Goal: Task Accomplishment & Management: Manage account settings

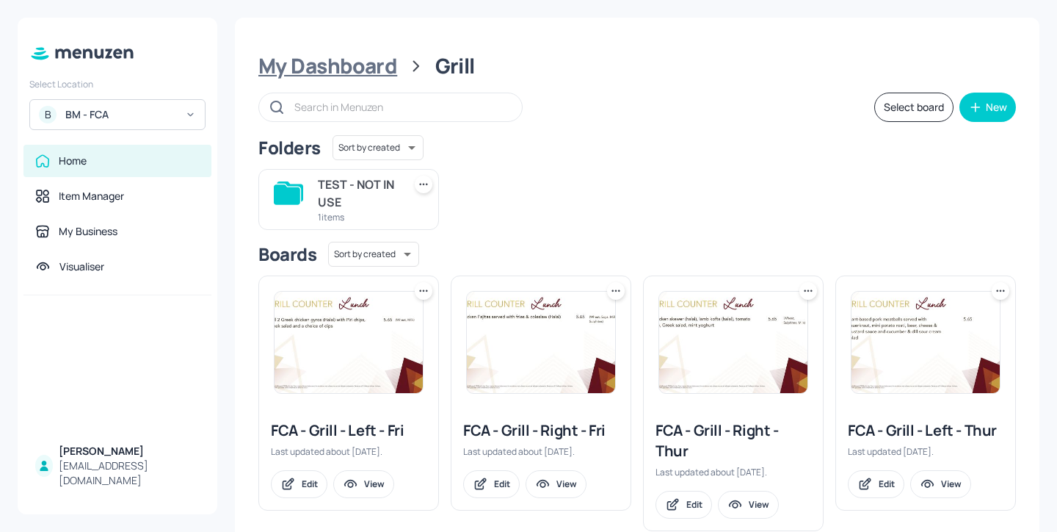
click at [347, 55] on div "My Dashboard" at bounding box center [327, 66] width 139 height 26
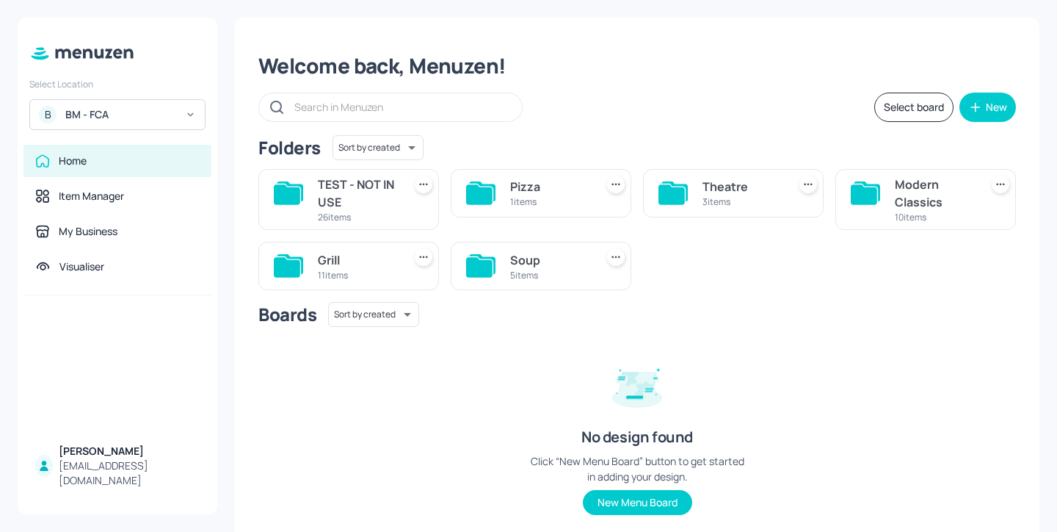
click at [535, 257] on div "Soup" at bounding box center [549, 260] width 79 height 18
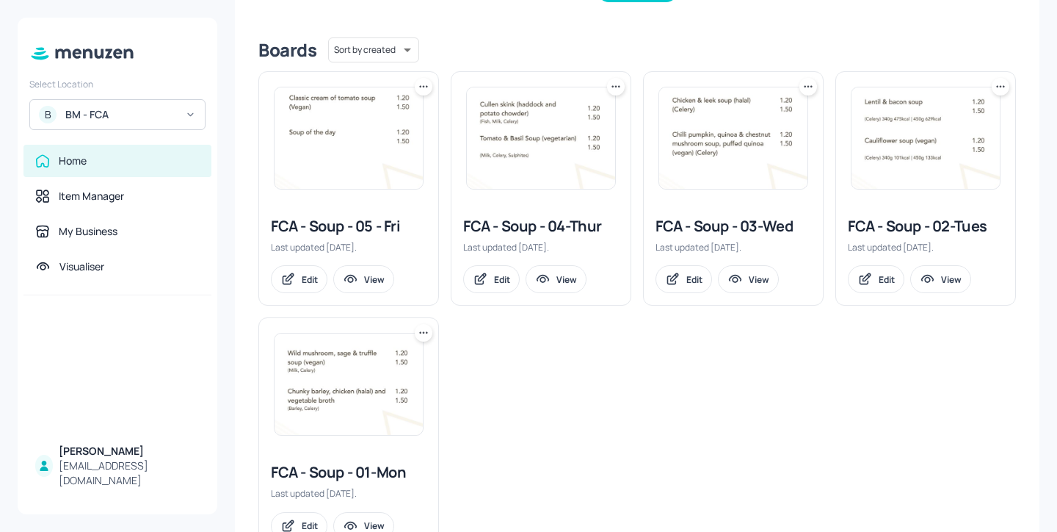
scroll to position [347, 0]
click at [732, 226] on div "FCA - Soup - 03-Wed" at bounding box center [734, 224] width 156 height 21
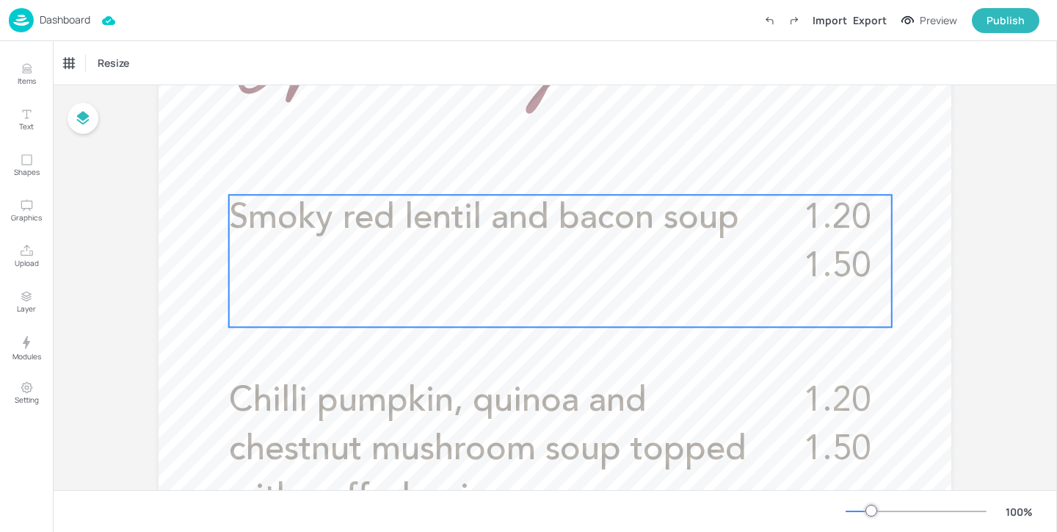
scroll to position [483, 0]
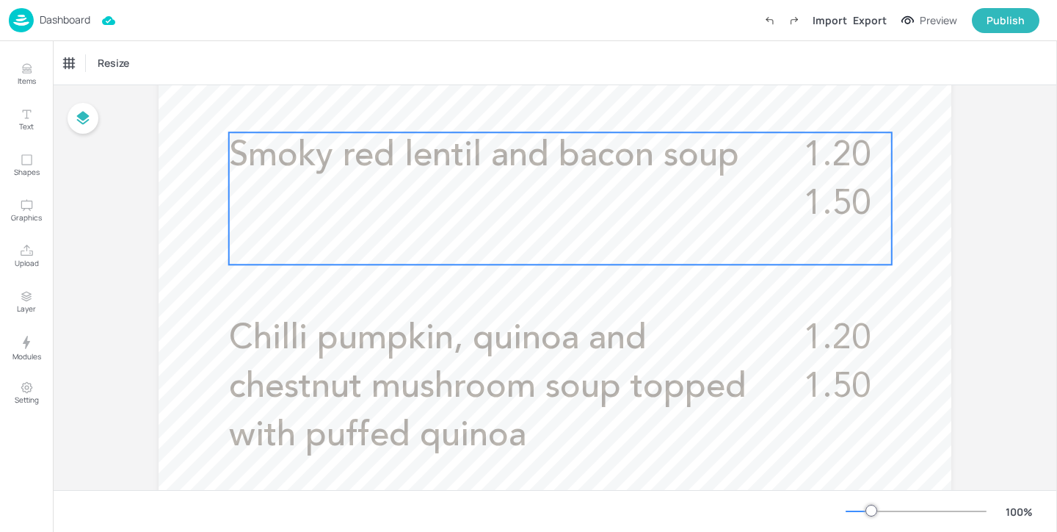
click at [579, 227] on div "1.20 1.50 Smoky red lentil and bacon soup" at bounding box center [560, 198] width 663 height 132
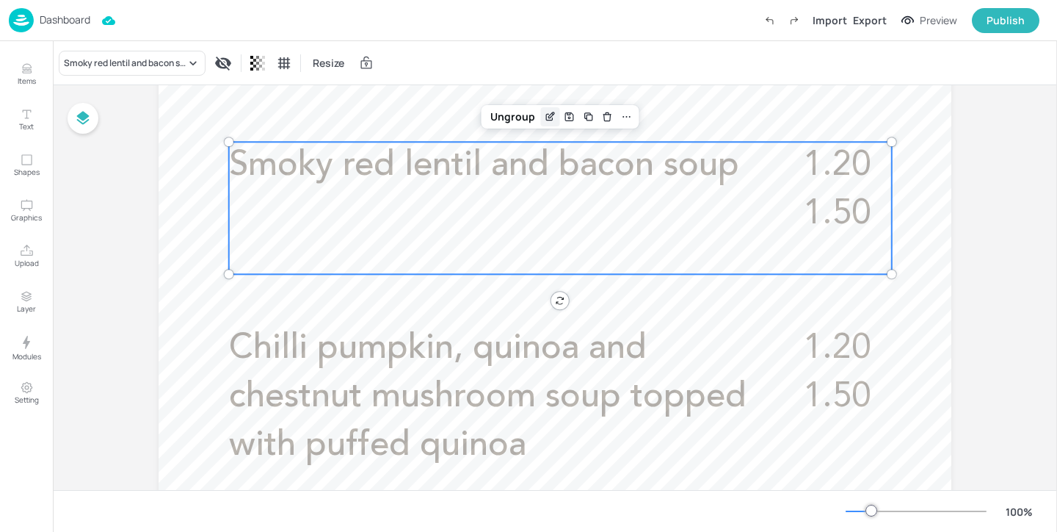
click at [546, 121] on icon "Edit Item" at bounding box center [549, 118] width 7 height 7
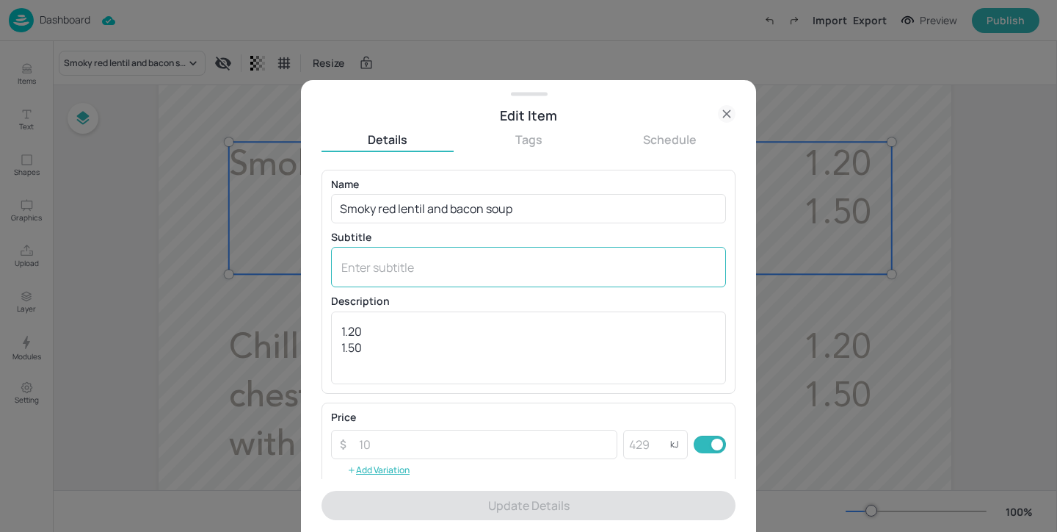
click at [388, 262] on textarea at bounding box center [528, 267] width 375 height 16
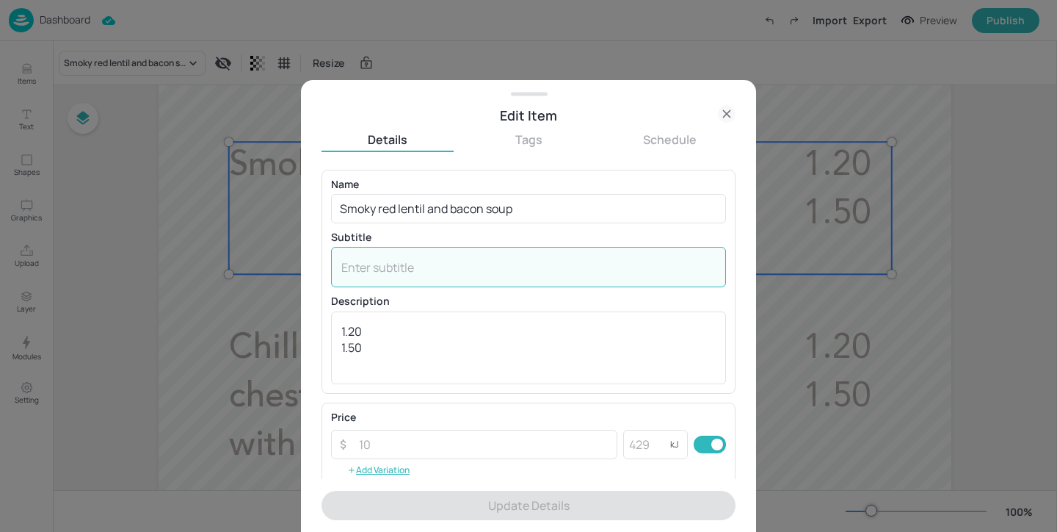
paste textarea "(Celery, Sulphites) (May contain: Wheat) or"
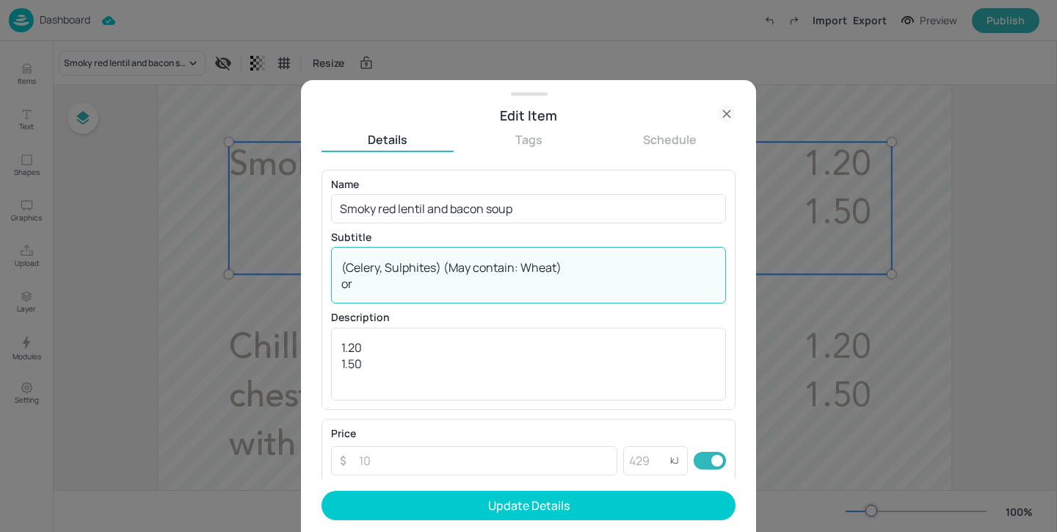
drag, startPoint x: 485, startPoint y: 286, endPoint x: 586, endPoint y: 262, distance: 104.0
click at [585, 262] on textarea "(Celery, Sulphites) (May contain: Wheat) or" at bounding box center [528, 275] width 375 height 32
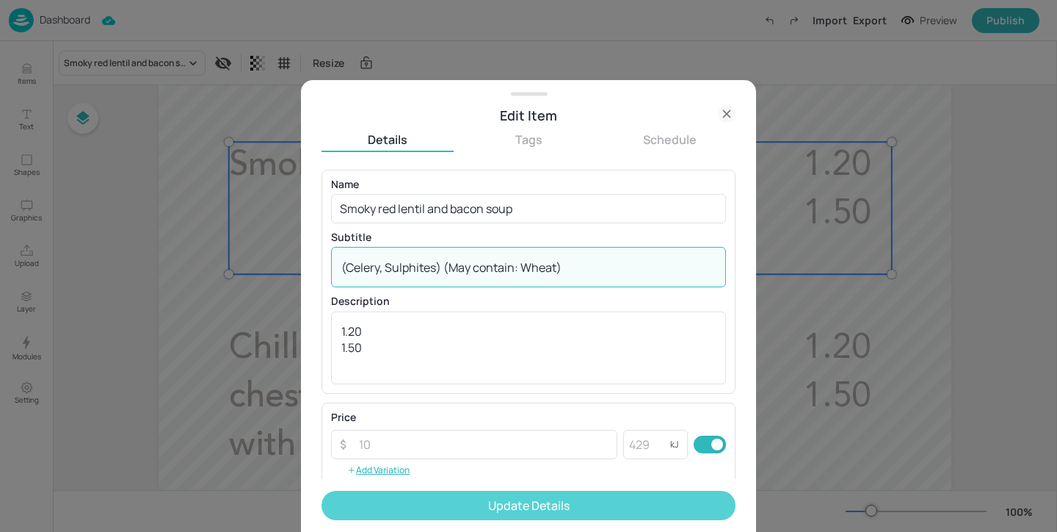
type textarea "(Celery, Sulphites) (May contain: Wheat)"
click at [537, 509] on button "Update Details" at bounding box center [529, 505] width 414 height 29
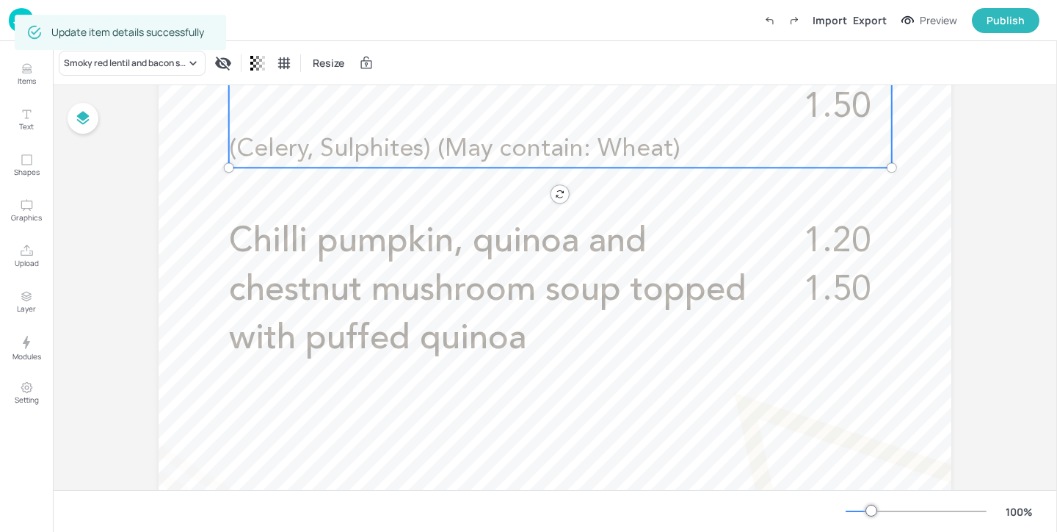
scroll to position [614, 0]
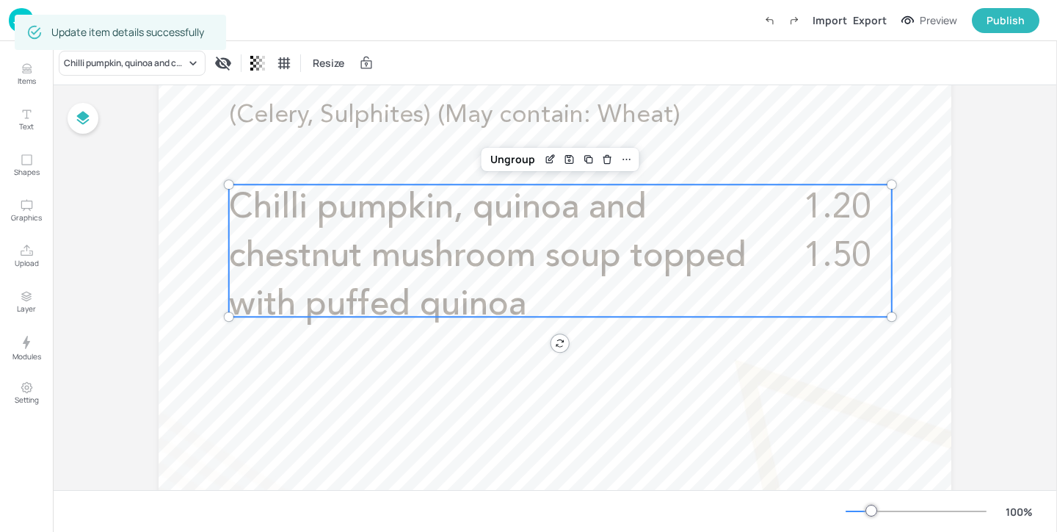
click at [474, 258] on span "Chilli pumpkin, quinoa and chestnut mushroom soup topped with puffed quinoa" at bounding box center [488, 256] width 518 height 131
click at [554, 157] on div "Edit Item" at bounding box center [550, 159] width 19 height 19
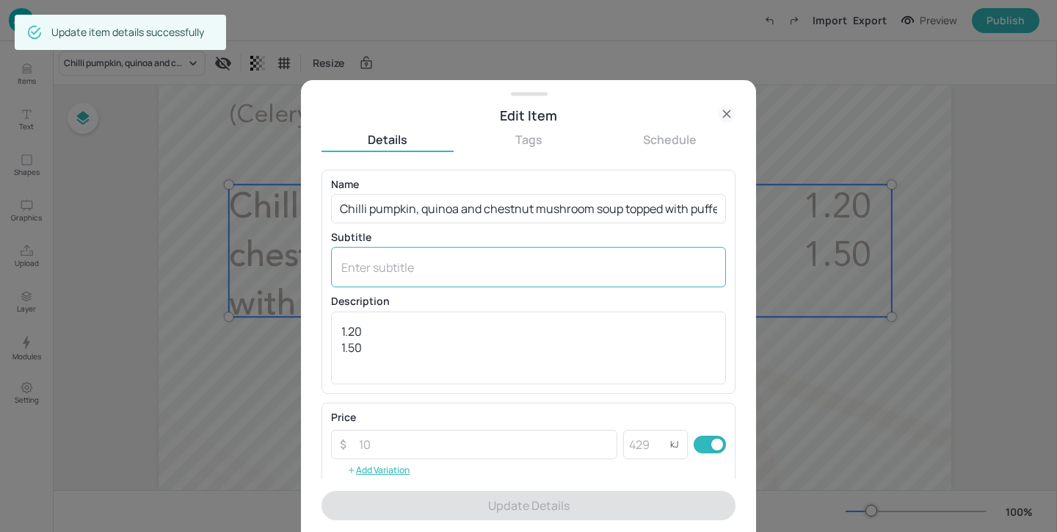
click at [467, 269] on textarea at bounding box center [528, 267] width 375 height 16
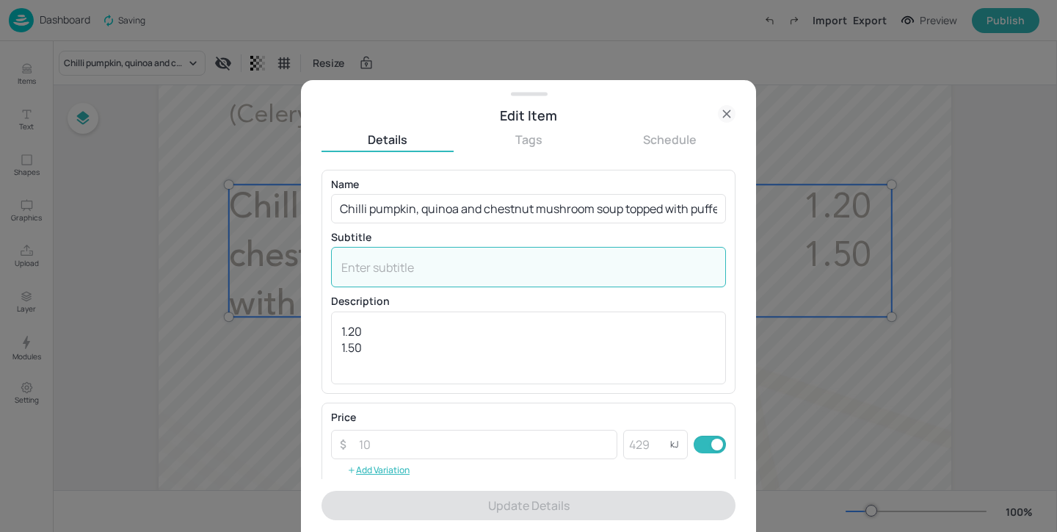
paste textarea "(Celery)"
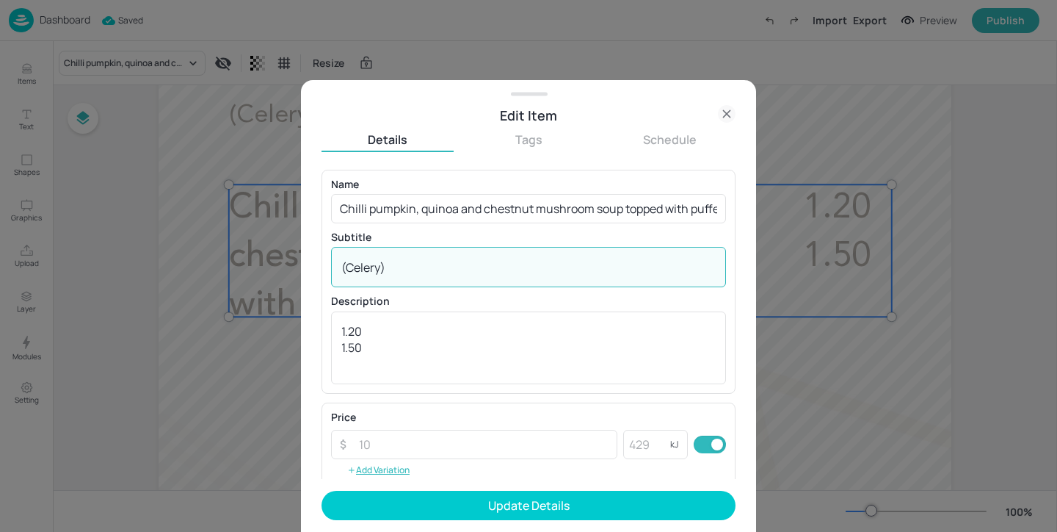
type textarea "(Celery)"
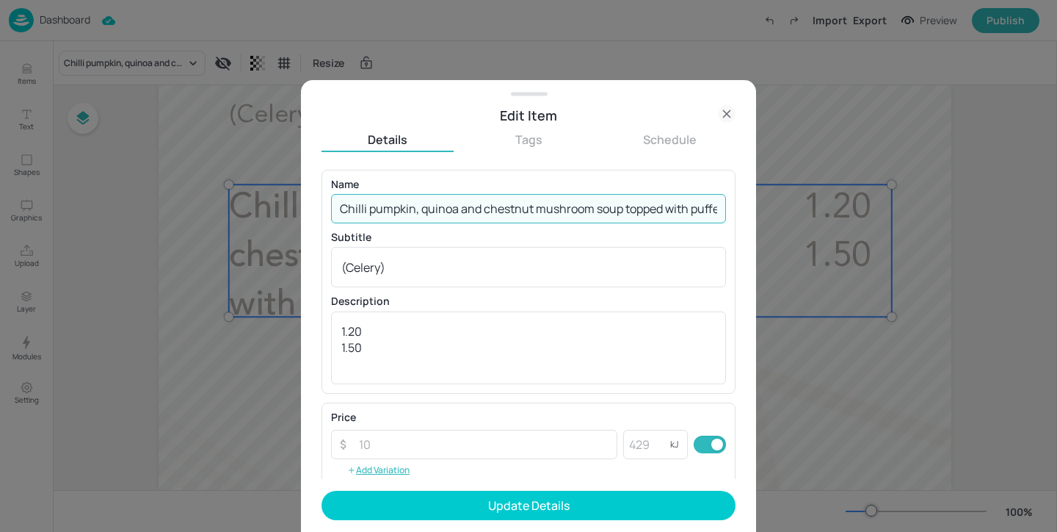
scroll to position [0, 54]
drag, startPoint x: 336, startPoint y: 206, endPoint x: 1057, endPoint y: 267, distance: 722.9
click at [1057, 267] on div "Edit Item Details Tags Schedule Name Chilli pumpkin, quinoa and chestnut mushro…" at bounding box center [528, 266] width 1057 height 532
paste input "& chestnut mushroom soup (vegan)"
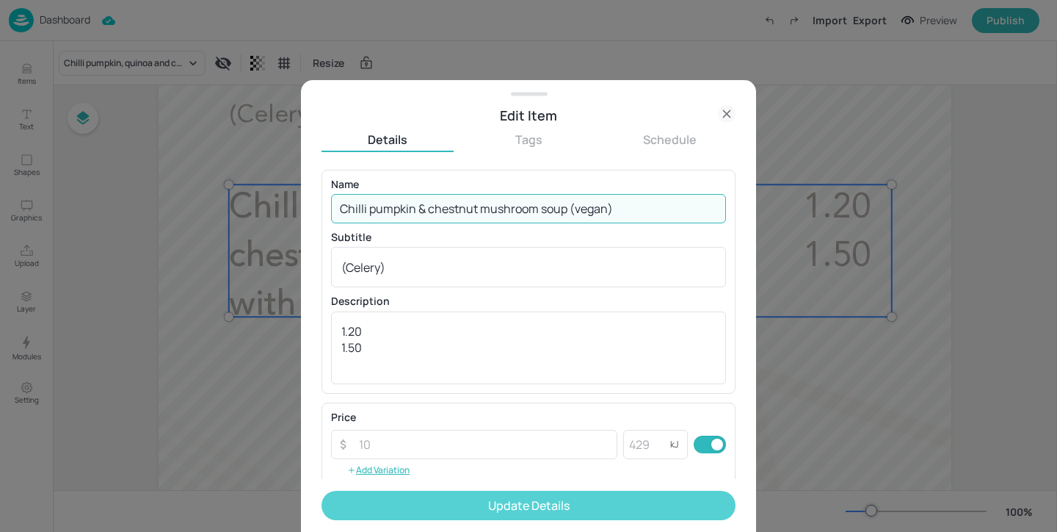
type input "Chilli pumpkin & chestnut mushroom soup (vegan)"
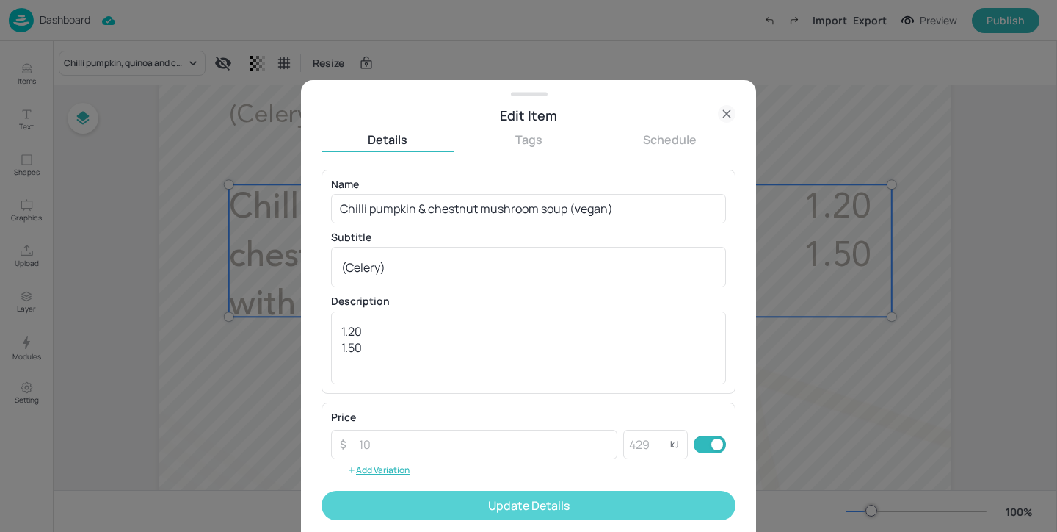
click at [568, 499] on button "Update Details" at bounding box center [529, 505] width 414 height 29
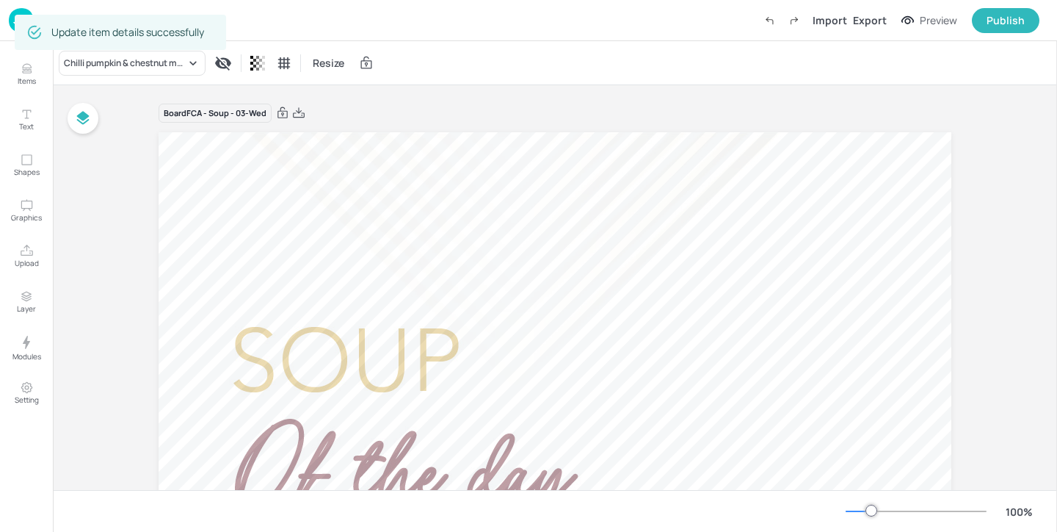
click at [23, 7] on div "Dashboard Import Export Preview Publish" at bounding box center [524, 20] width 1031 height 40
click at [13, 11] on img at bounding box center [21, 20] width 25 height 24
click at [20, 8] on img at bounding box center [21, 20] width 25 height 24
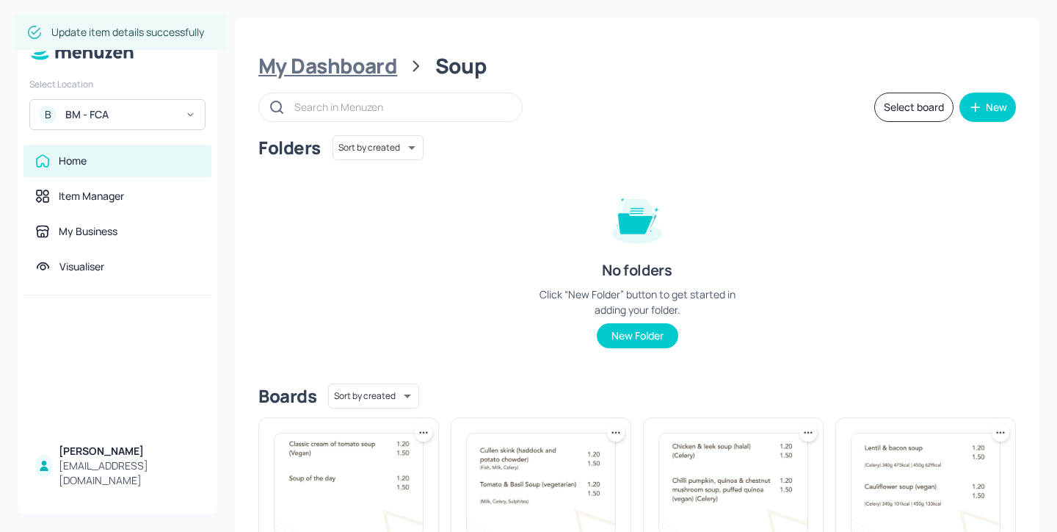
click at [348, 58] on div "My Dashboard" at bounding box center [327, 66] width 139 height 26
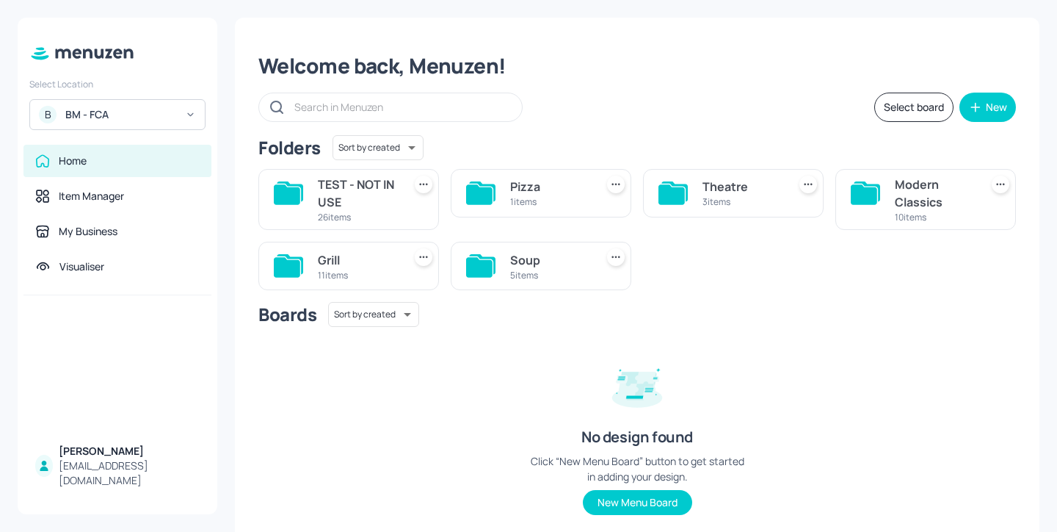
click at [909, 191] on div "Modern Classics" at bounding box center [934, 193] width 79 height 35
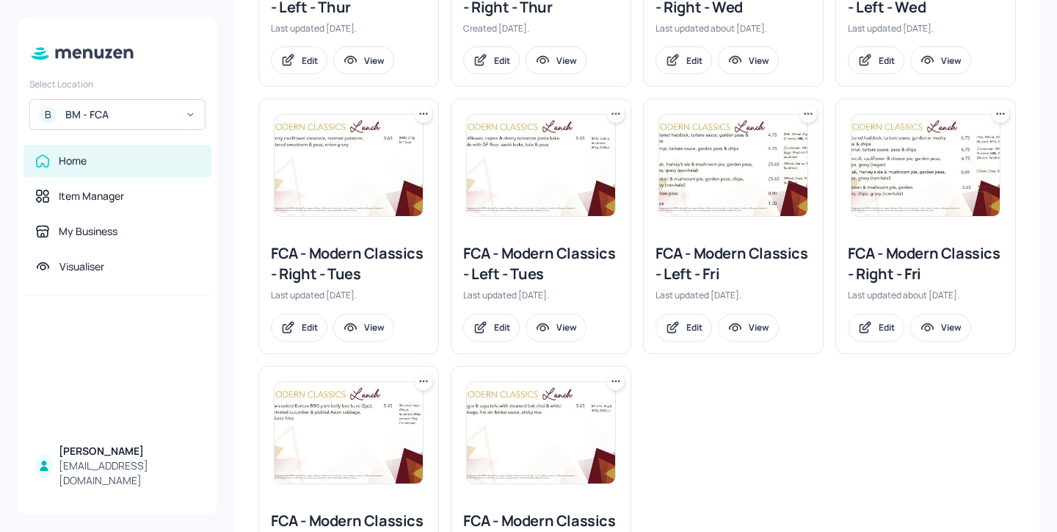
scroll to position [446, 0]
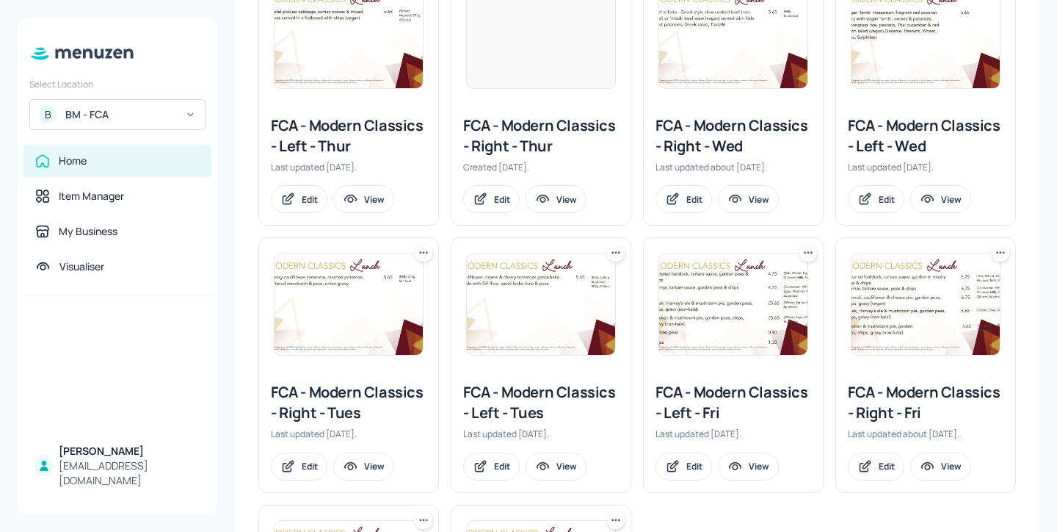
click at [775, 134] on div "FCA - Modern Classics - Right - Wed" at bounding box center [734, 135] width 156 height 41
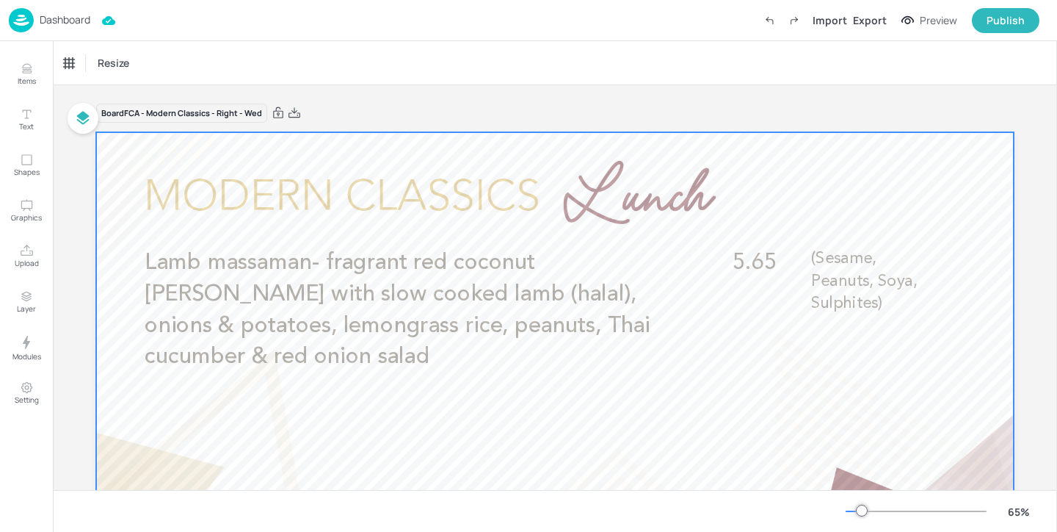
scroll to position [65, 0]
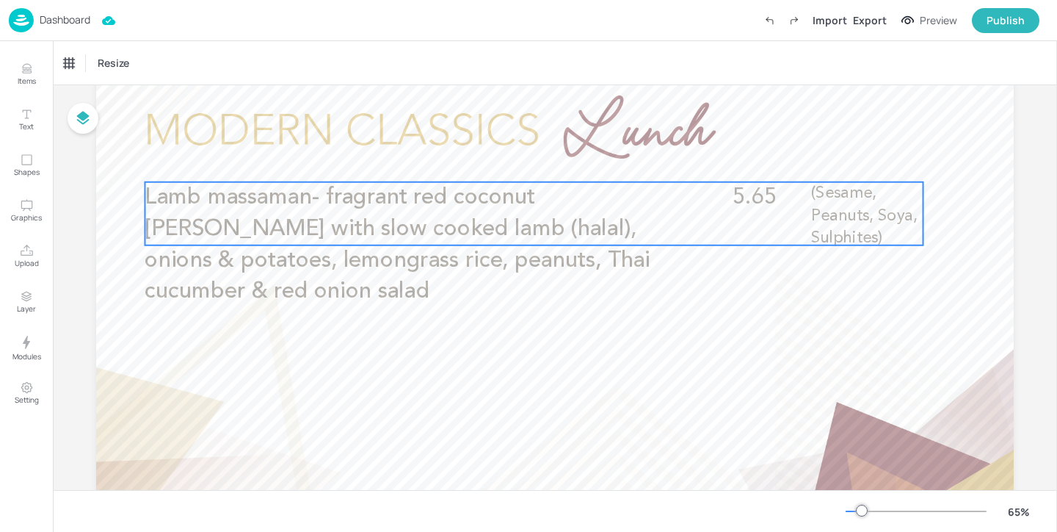
click at [224, 249] on span "Lamb massaman- fragrant red coconut [PERSON_NAME] with slow cooked lamb (halal)…" at bounding box center [398, 245] width 506 height 117
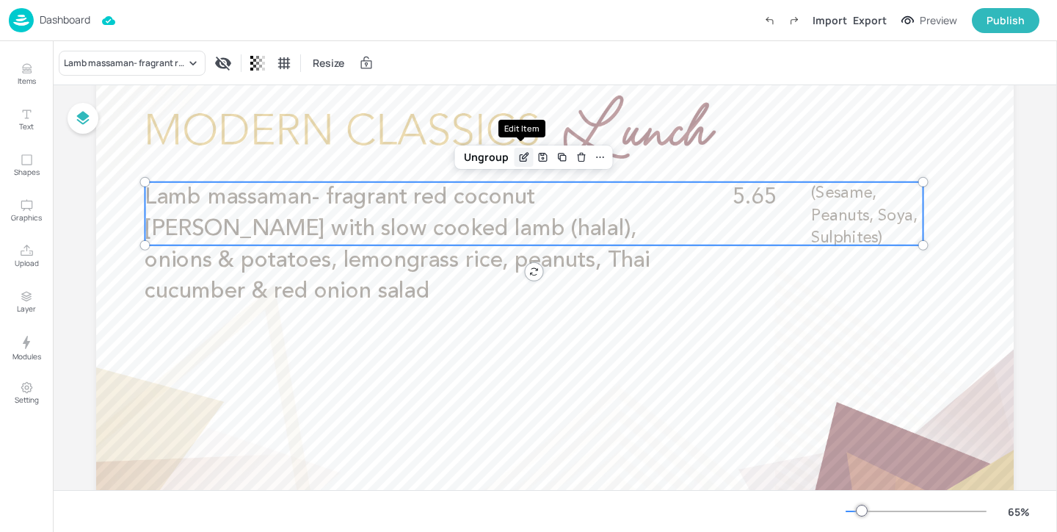
click at [518, 159] on icon "Edit Item" at bounding box center [524, 157] width 12 height 12
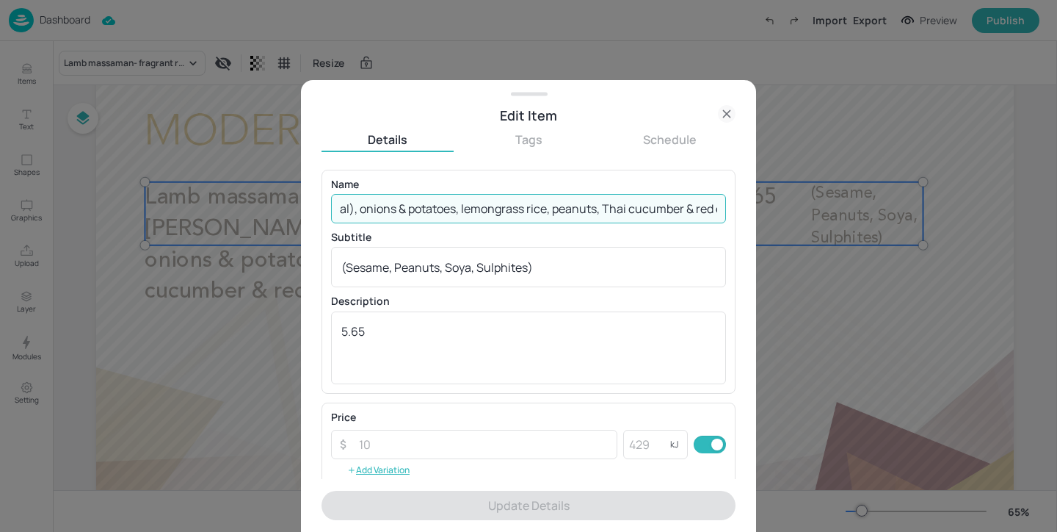
drag, startPoint x: 336, startPoint y: 205, endPoint x: 1055, endPoint y: 208, distance: 719.6
click at [1055, 208] on div "Edit Item Details Tags Schedule Name Lamb massaman- fragrant red coconut [PERSO…" at bounding box center [528, 266] width 1057 height 532
paste input "Beef stifado- Greek style slow cooked beef (halal), aromatic herb sauce, little…"
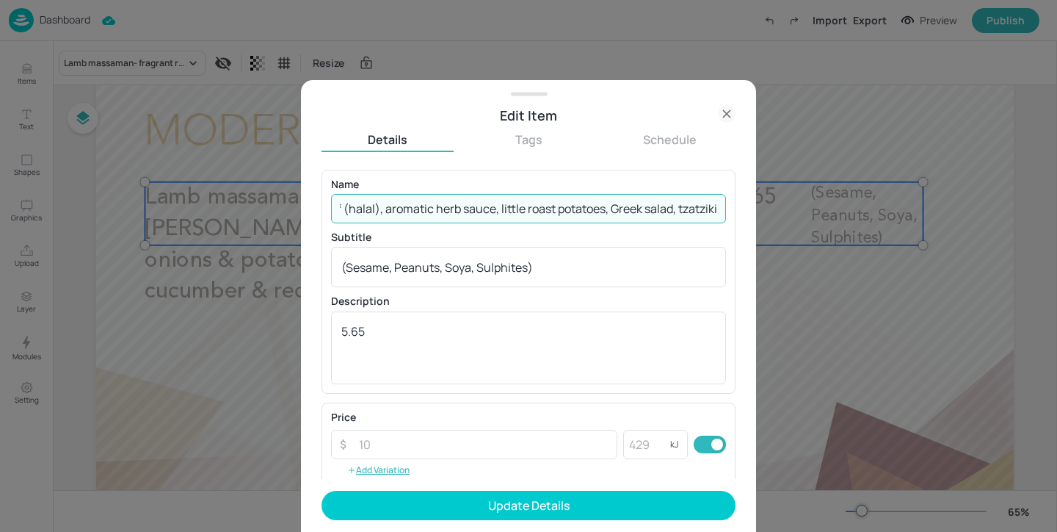
type input "Beef stifado- Greek style slow cooked beef (halal), aromatic herb sauce, little…"
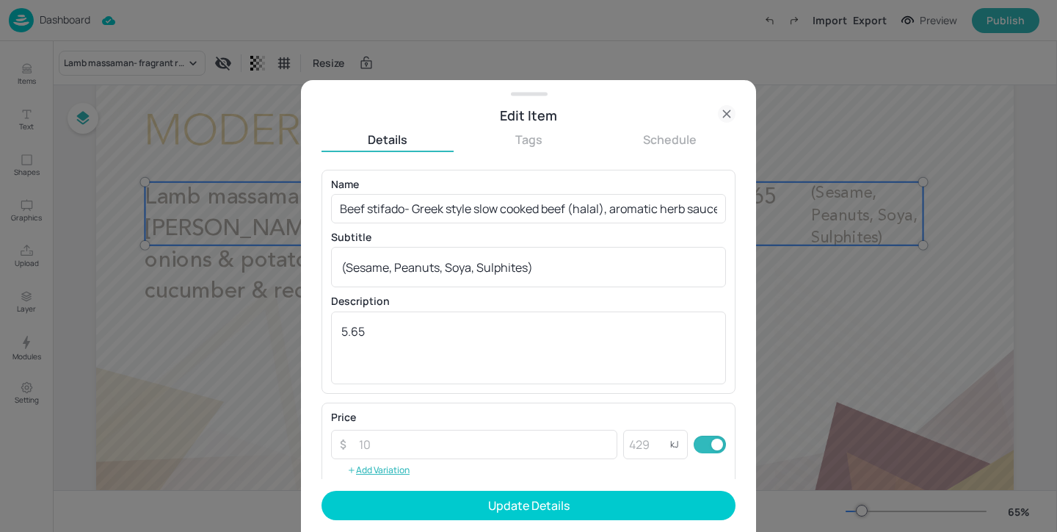
drag, startPoint x: 543, startPoint y: 280, endPoint x: 320, endPoint y: 223, distance: 230.3
click at [311, 223] on div "Edit Item Details Tags Schedule Name Beef stifado- Greek style slow cooked beef…" at bounding box center [528, 306] width 455 height 452
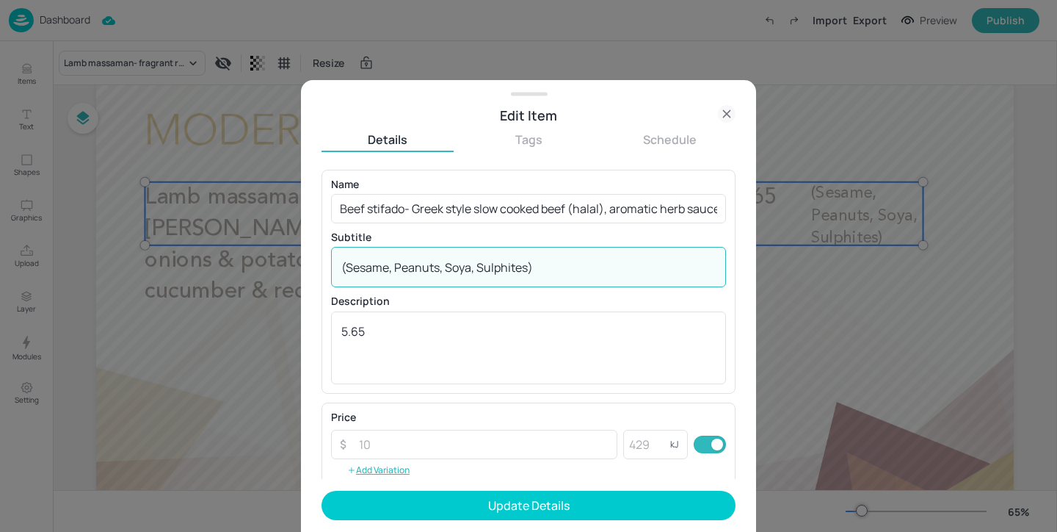
drag, startPoint x: 549, startPoint y: 266, endPoint x: 277, endPoint y: 266, distance: 271.7
click at [277, 266] on div "Edit Item Details Tags Schedule Name Beef stifado- Greek style slow cooked beef…" at bounding box center [528, 266] width 1057 height 532
paste textarea "Milk"
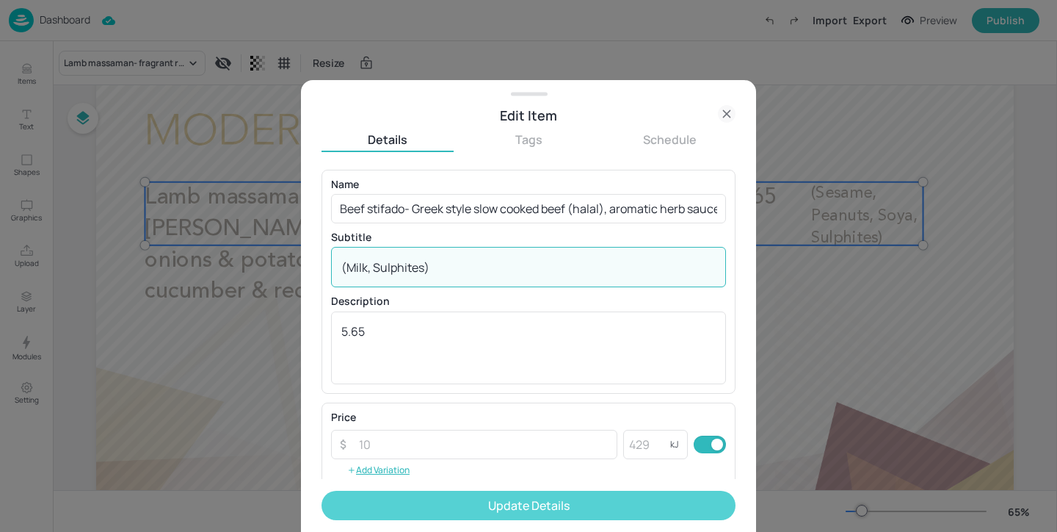
type textarea "(Milk, Sulphites)"
click at [509, 498] on button "Update Details" at bounding box center [529, 505] width 414 height 29
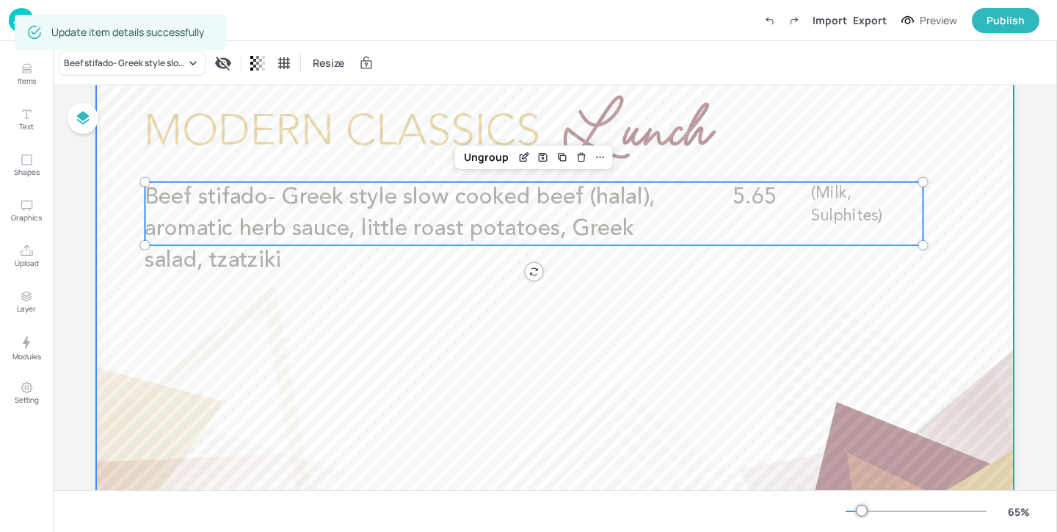
click at [441, 314] on div at bounding box center [555, 325] width 918 height 516
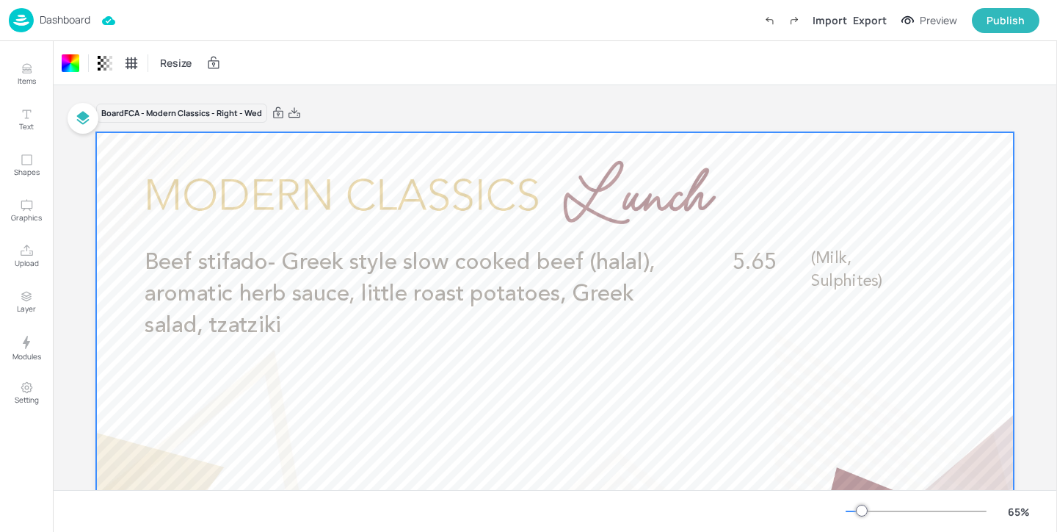
click at [84, 23] on p "Dashboard" at bounding box center [65, 20] width 51 height 10
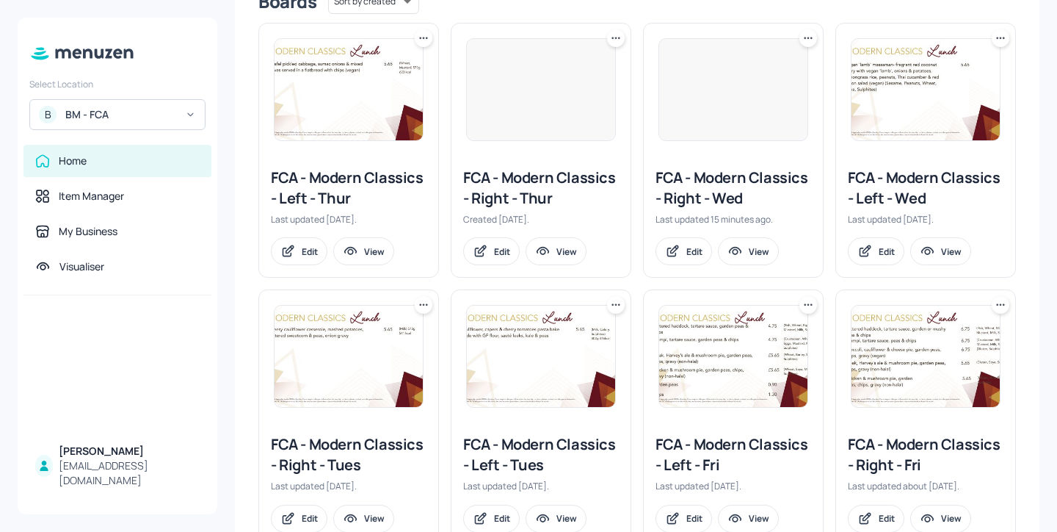
scroll to position [429, 0]
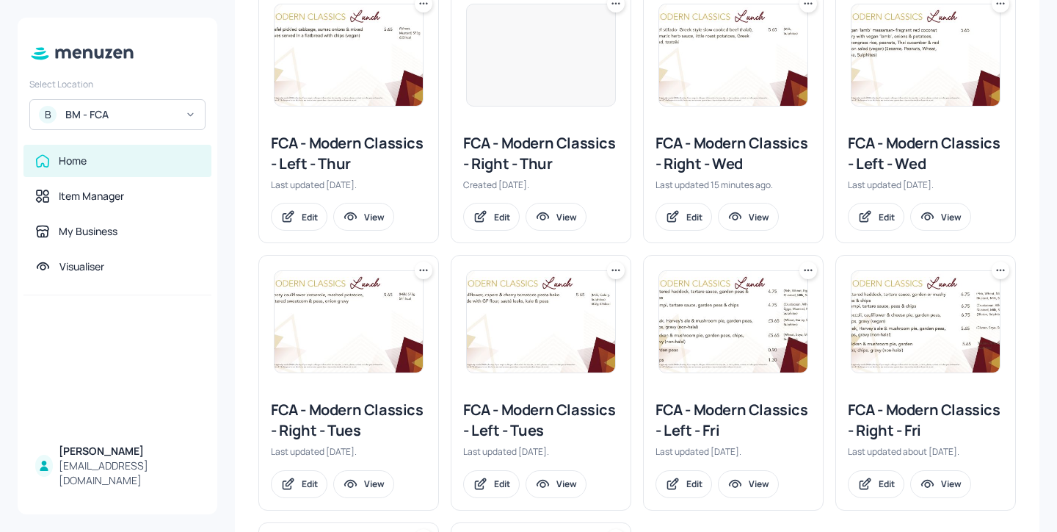
click at [893, 164] on div "FCA - Modern Classics - Left - Wed" at bounding box center [926, 153] width 156 height 41
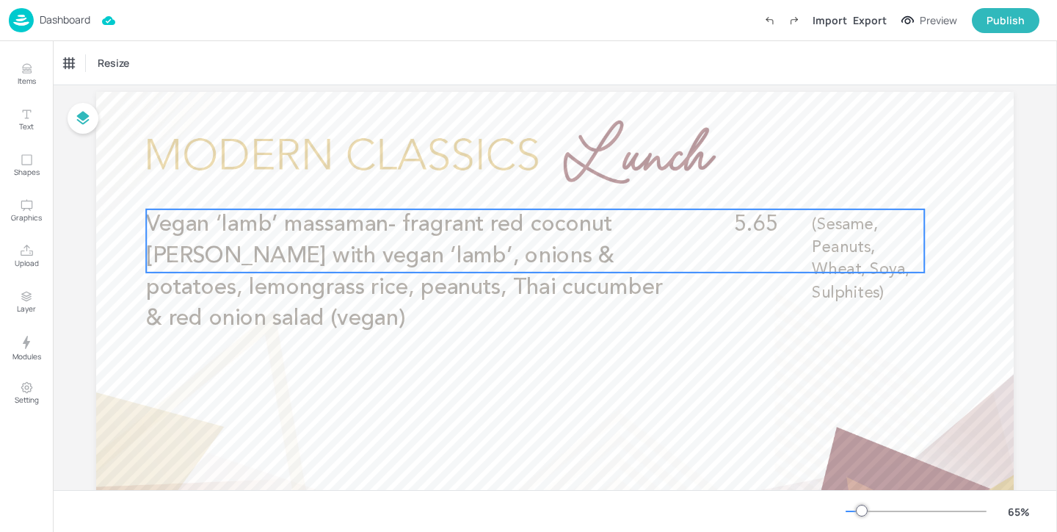
scroll to position [42, 0]
click at [343, 269] on p "Vegan ‘lamb’ massaman- fragrant red coconut [PERSON_NAME] with vegan ‘lamb’, on…" at bounding box center [405, 271] width 519 height 126
click at [521, 181] on icon "Edit Item" at bounding box center [524, 184] width 7 height 7
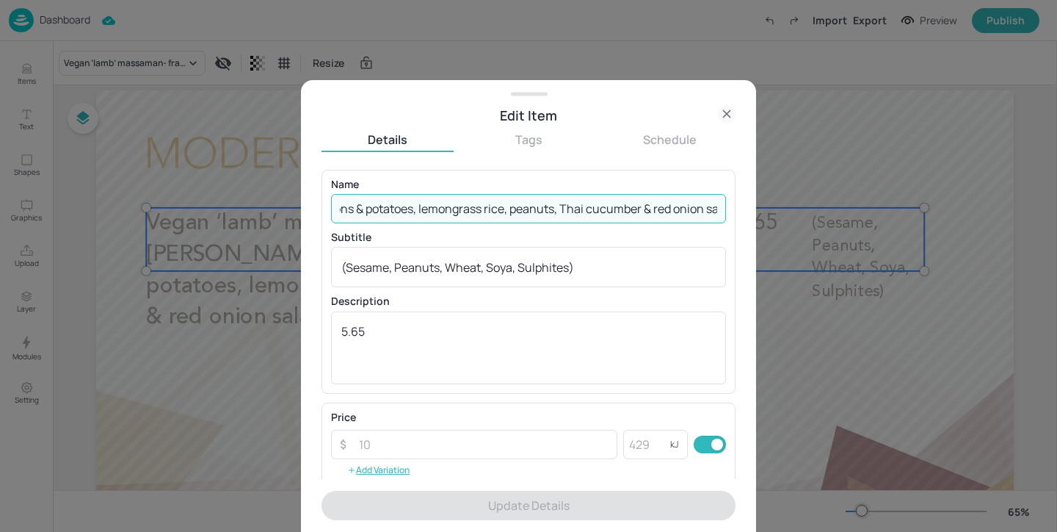
drag, startPoint x: 336, startPoint y: 209, endPoint x: 1057, endPoint y: 208, distance: 720.4
click at [1057, 208] on div "Edit Item Details Tags Schedule Name Vegan ‘lamb’ massaman- fragrant red coconu…" at bounding box center [528, 266] width 1057 height 532
paste input "Vegan ‘beef’ stifado- Greek style slow cooked vegan ‘beef’, aromatic herb tomat…"
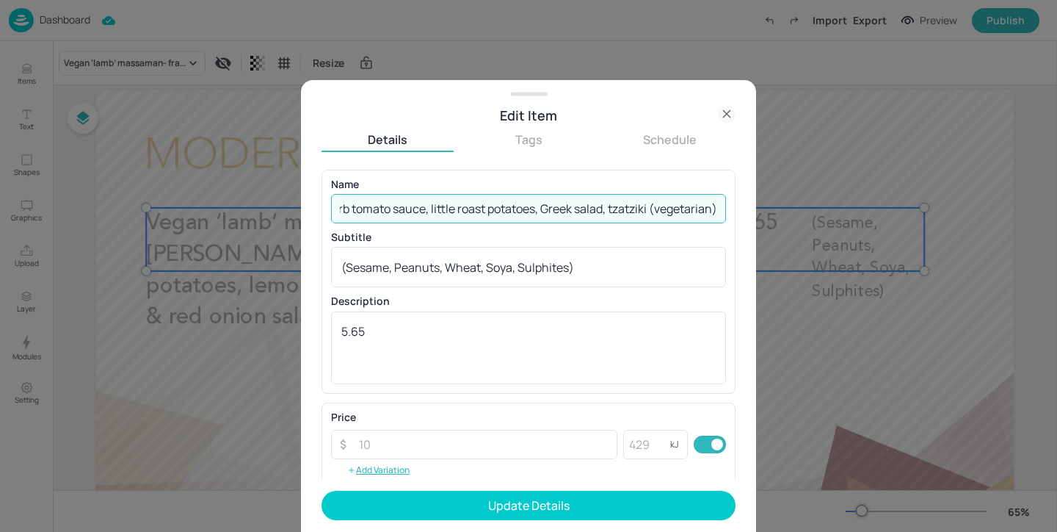
scroll to position [0, 395]
type input "Vegan ‘beef’ stifado- Greek style slow cooked vegan ‘beef’, aromatic herb tomat…"
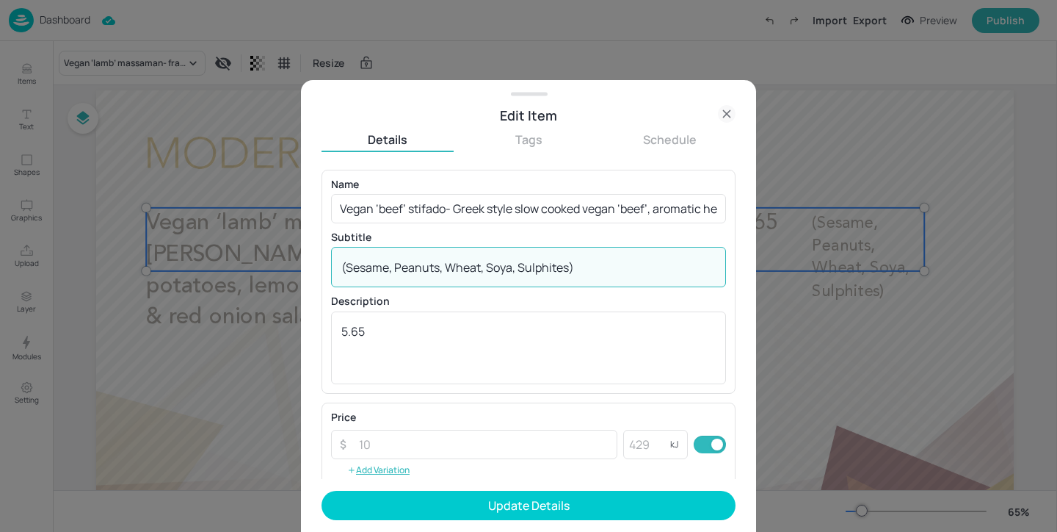
drag, startPoint x: 637, startPoint y: 265, endPoint x: 229, endPoint y: 249, distance: 408.6
click at [229, 249] on div "Edit Item Details Tags Schedule Name Vegan ‘beef’ stifado- Greek style slow coo…" at bounding box center [528, 266] width 1057 height 532
paste textarea "Wheat Gluten, Milk"
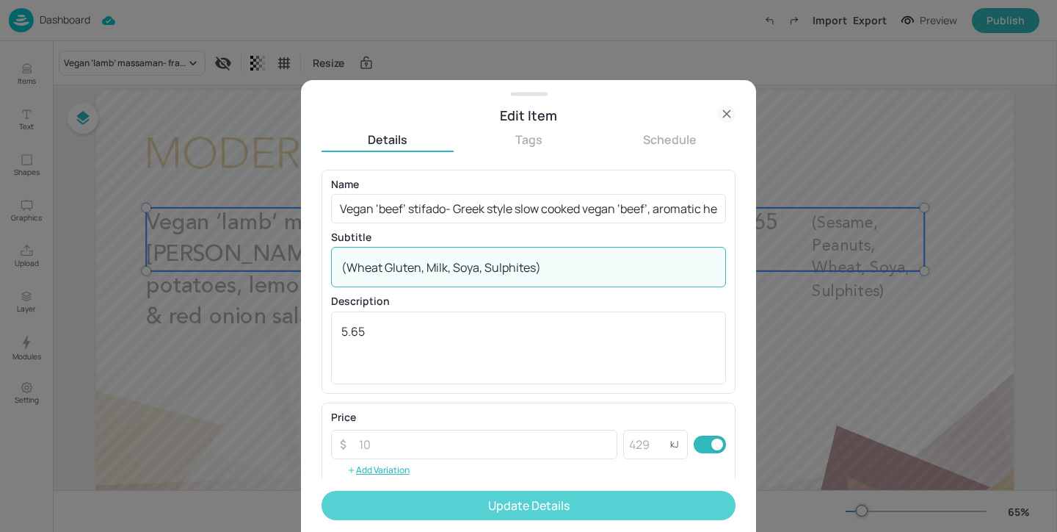
type textarea "(Wheat Gluten, Milk, Soya, Sulphites)"
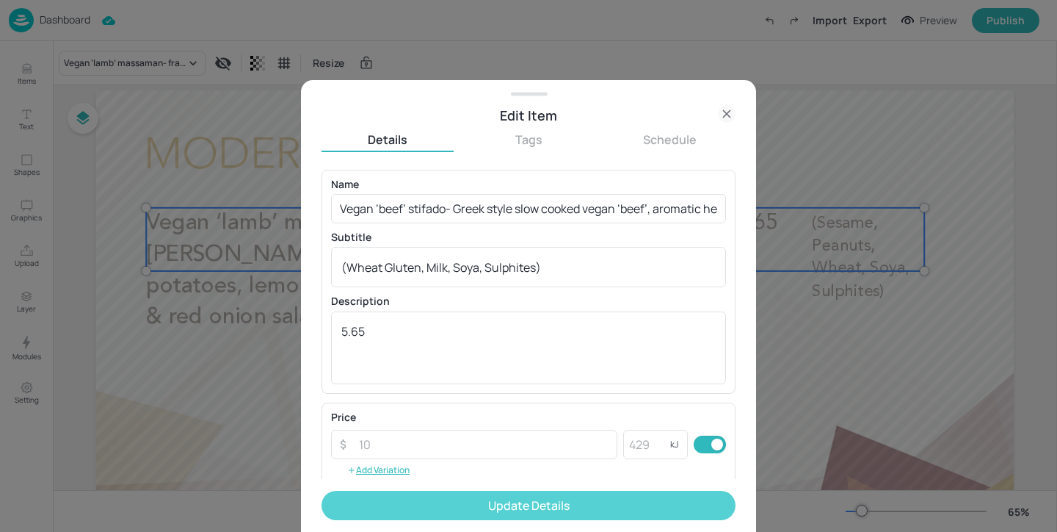
click at [502, 505] on button "Update Details" at bounding box center [529, 505] width 414 height 29
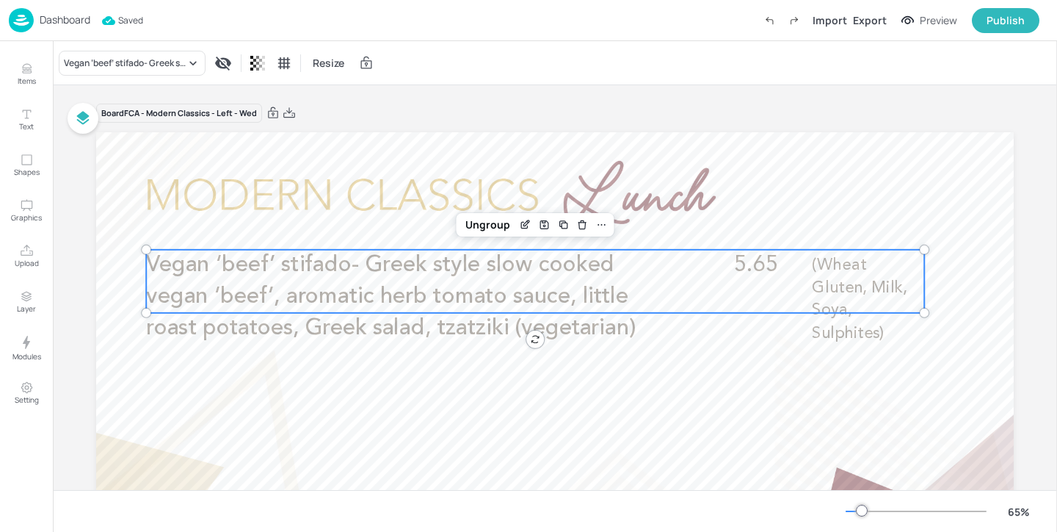
click at [81, 23] on p "Dashboard" at bounding box center [65, 20] width 51 height 10
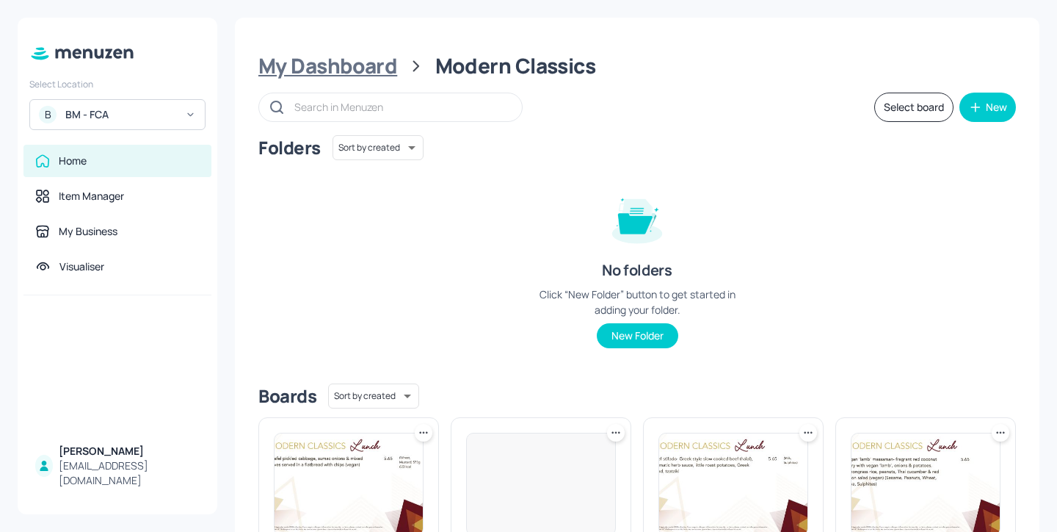
click at [343, 60] on div "My Dashboard" at bounding box center [327, 66] width 139 height 26
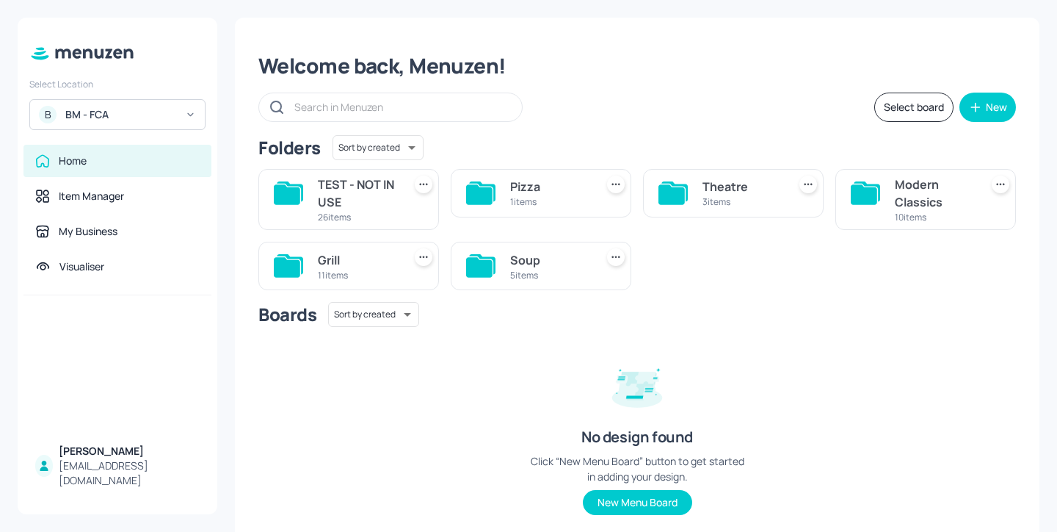
click at [360, 264] on div "Grill" at bounding box center [357, 260] width 79 height 18
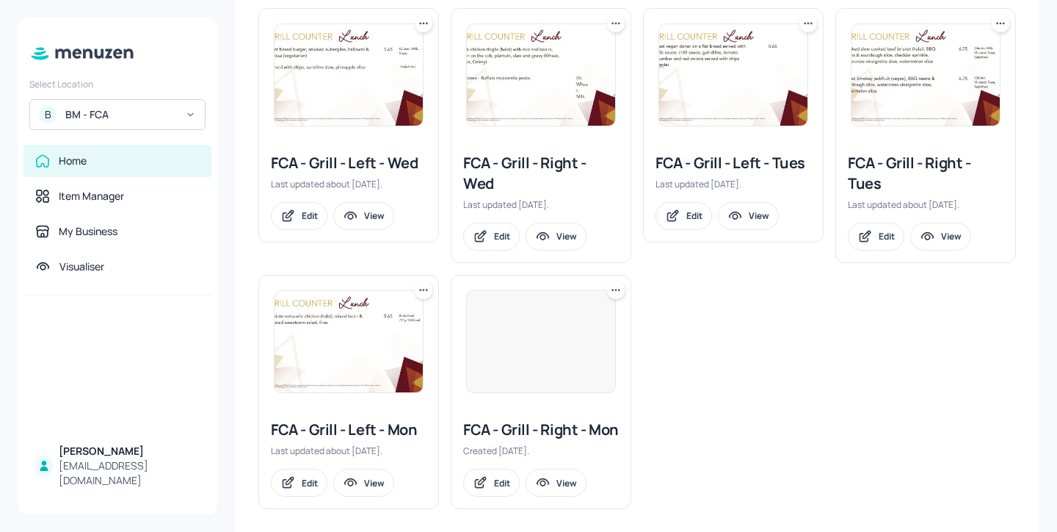
scroll to position [542, 0]
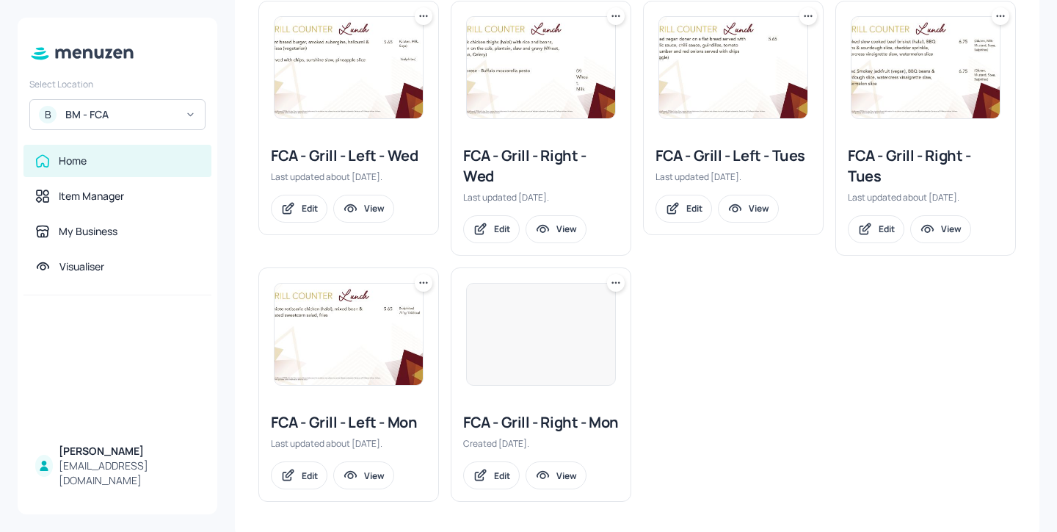
click at [355, 156] on div "FCA - Grill - Left - Wed" at bounding box center [349, 155] width 156 height 21
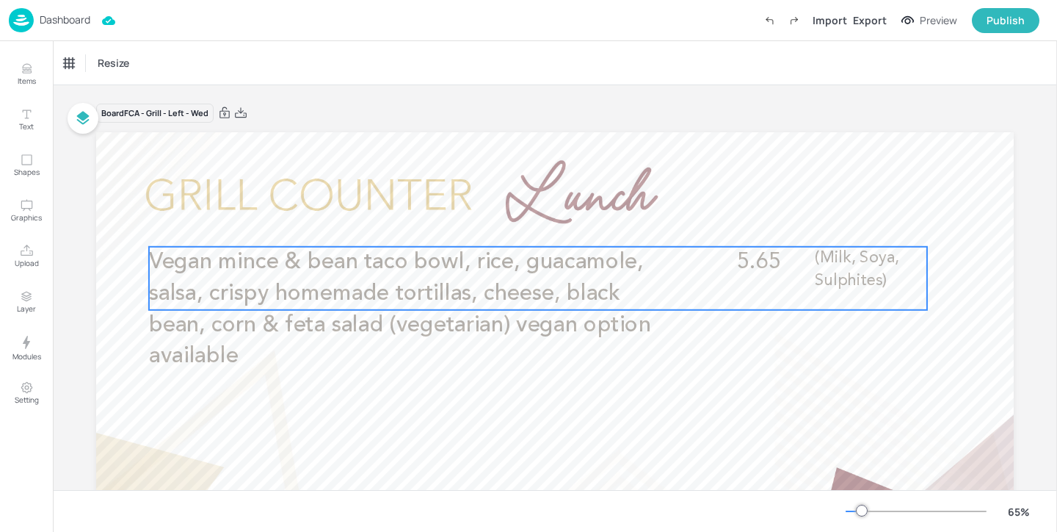
click at [365, 271] on span "Vegan mince & bean taco bowl, rice, guacamole, salsa, crispy homemade tortillas…" at bounding box center [400, 309] width 502 height 117
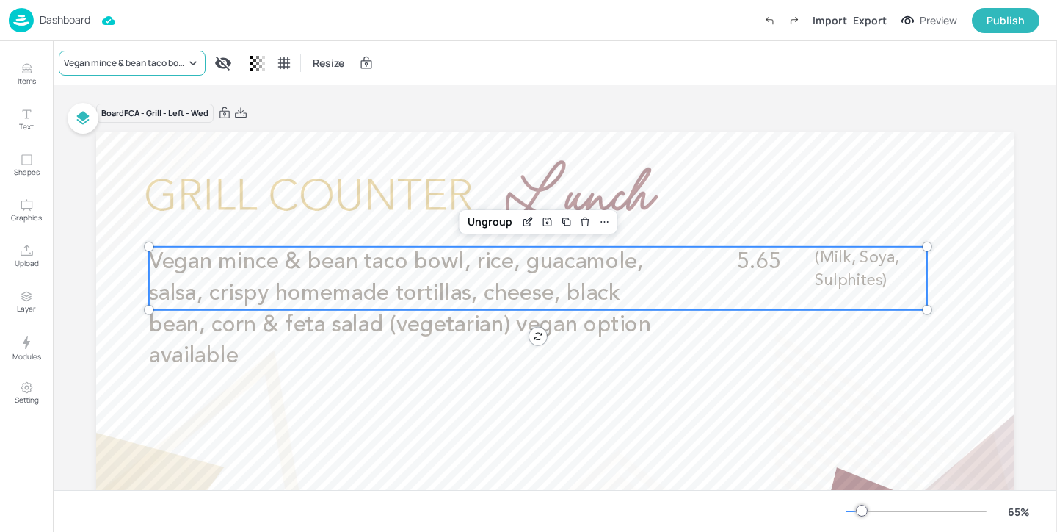
click at [151, 51] on div "Vegan mince & bean taco bowl, rice, guacamole, salsa, crispy homemade tortillas…" at bounding box center [132, 63] width 147 height 25
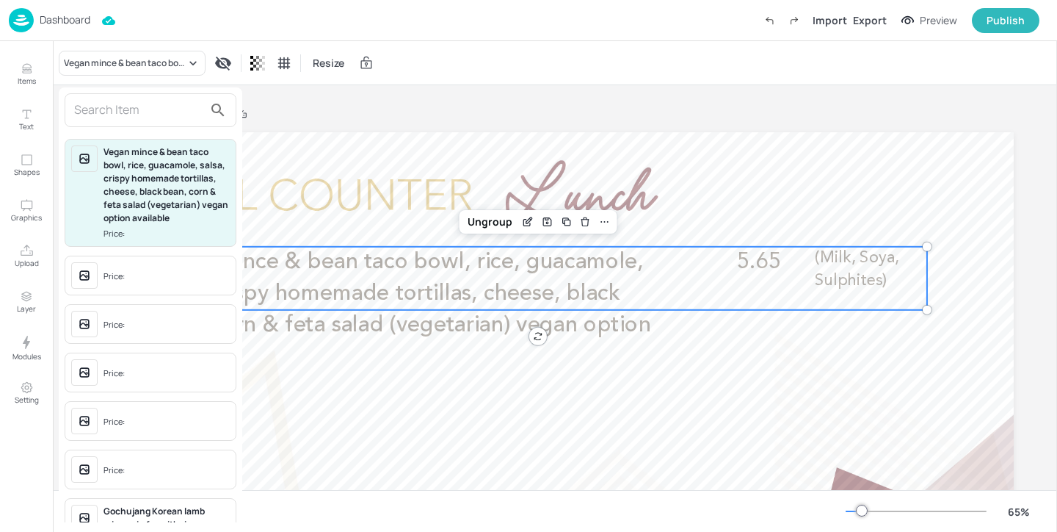
click at [357, 148] on div at bounding box center [528, 266] width 1057 height 532
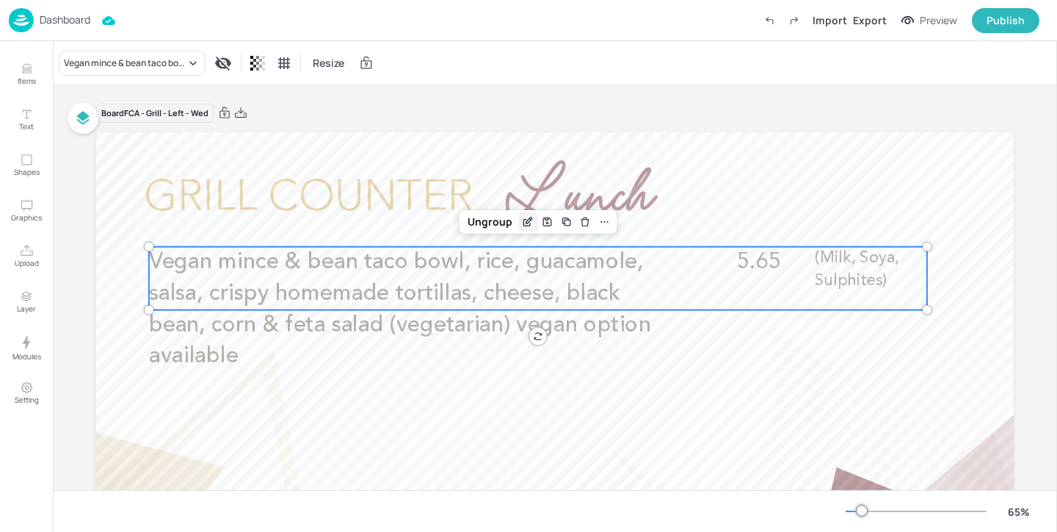
click at [522, 222] on icon "Edit Item" at bounding box center [528, 222] width 12 height 12
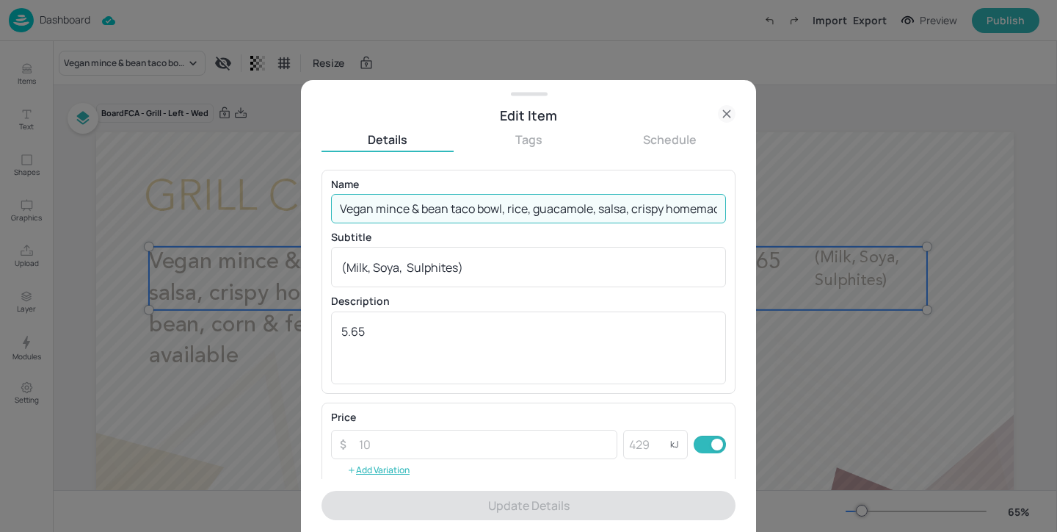
drag, startPoint x: 334, startPoint y: 209, endPoint x: 1057, endPoint y: 209, distance: 722.6
click at [1057, 209] on div "Edit Item Details Tags Schedule Name Vegan mince & bean taco bowl, rice, guacam…" at bounding box center [528, 266] width 1057 height 532
paste input "Pulled oyster mushroom, rice, pico [PERSON_NAME] salsa, zero waste pea guacamol…"
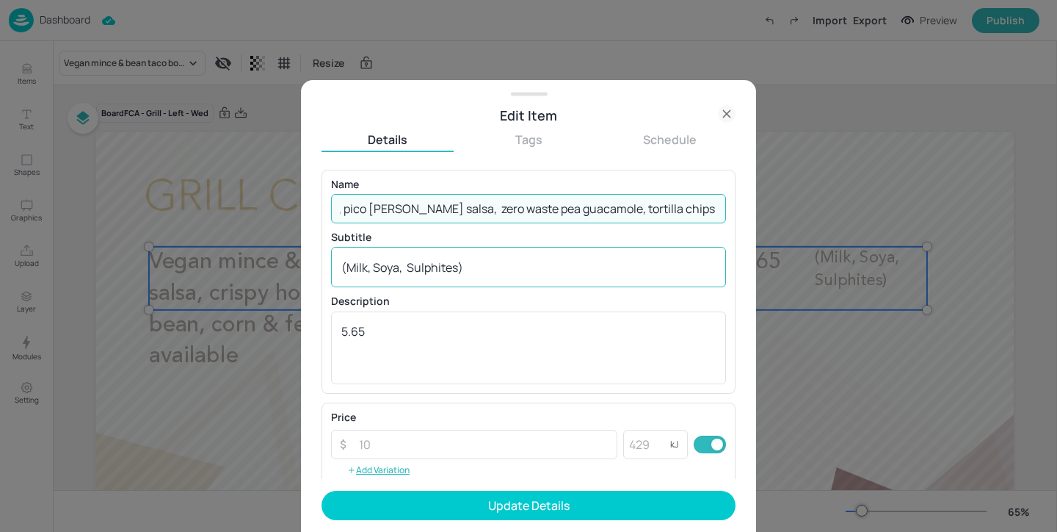
type input "Pulled oyster mushroom, rice, pico [PERSON_NAME] salsa, zero waste pea guacamol…"
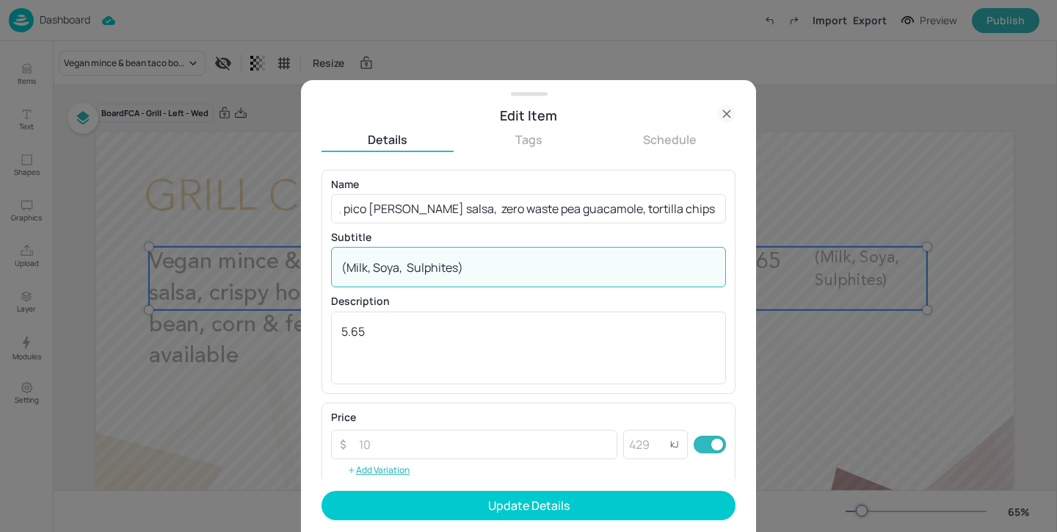
scroll to position [0, 0]
drag, startPoint x: 524, startPoint y: 274, endPoint x: 206, endPoint y: 258, distance: 318.4
click at [206, 258] on div "Edit Item Details Tags Schedule Name Pulled oyster mushroom, rice, pico [PERSON…" at bounding box center [528, 266] width 1057 height 532
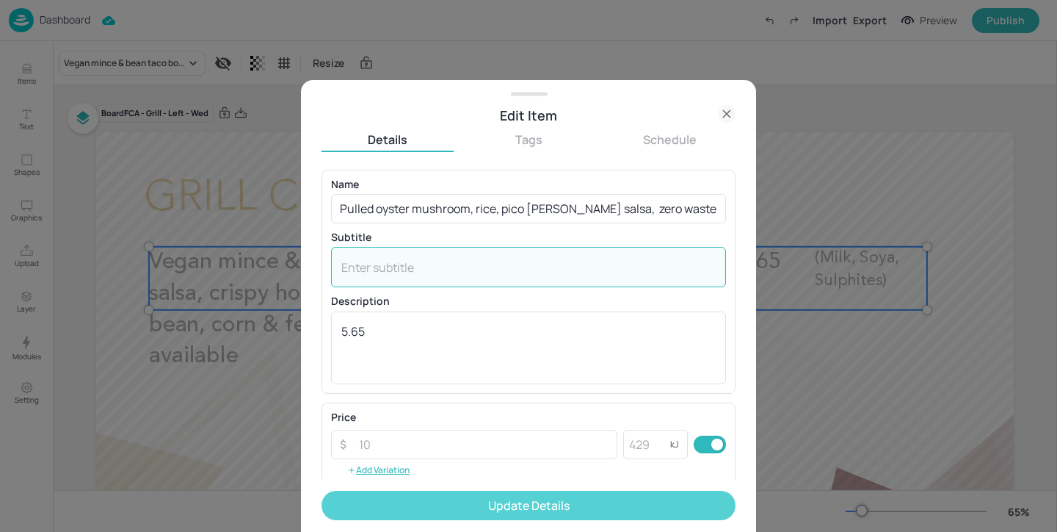
click at [430, 510] on button "Update Details" at bounding box center [529, 505] width 414 height 29
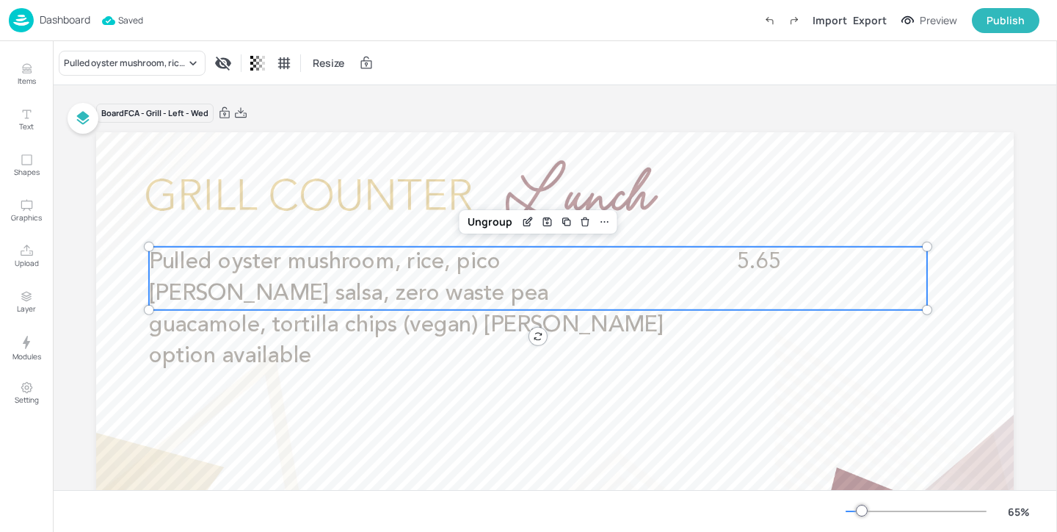
click at [84, 21] on p "Dashboard" at bounding box center [65, 20] width 51 height 10
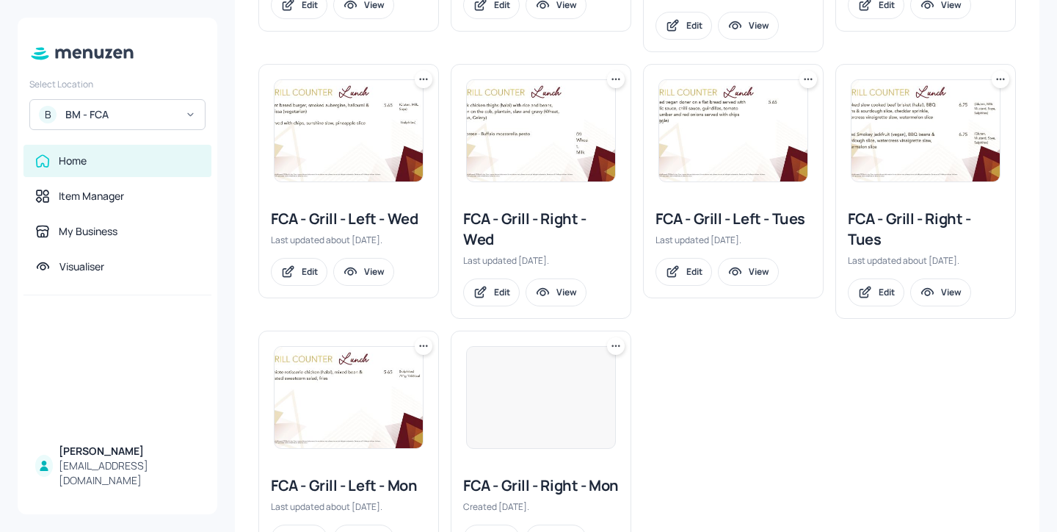
scroll to position [483, 0]
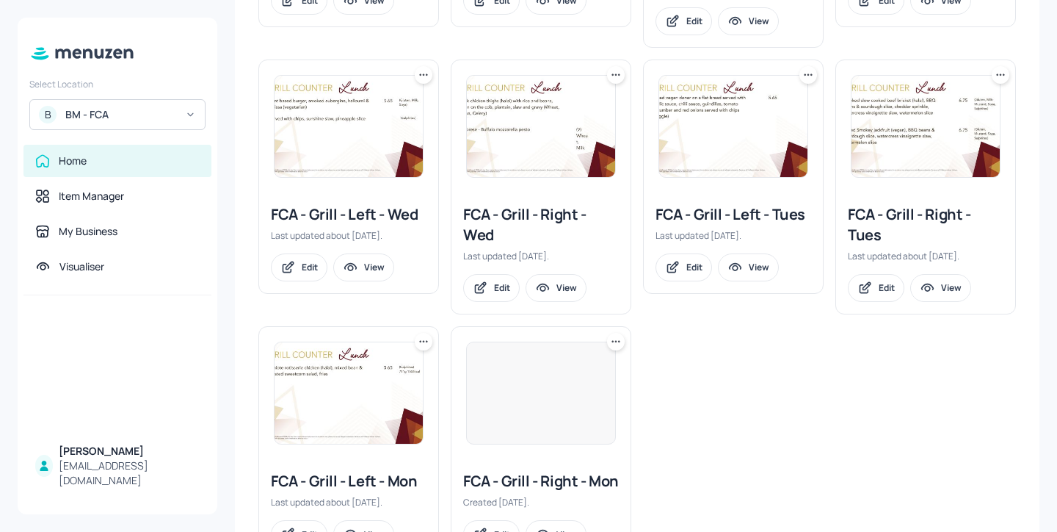
click at [386, 214] on div "FCA - Grill - Left - Wed" at bounding box center [349, 214] width 156 height 21
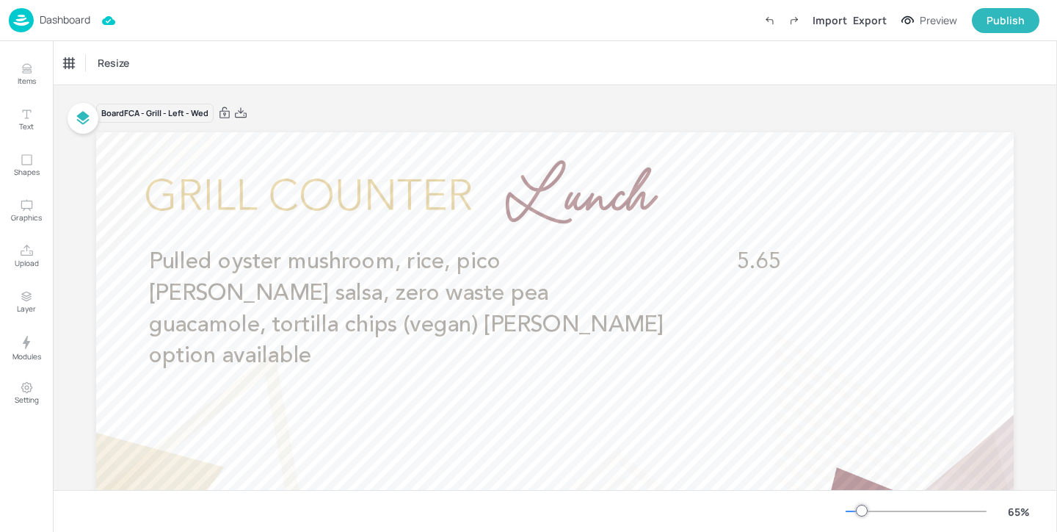
click at [81, 25] on p "Dashboard" at bounding box center [65, 20] width 51 height 10
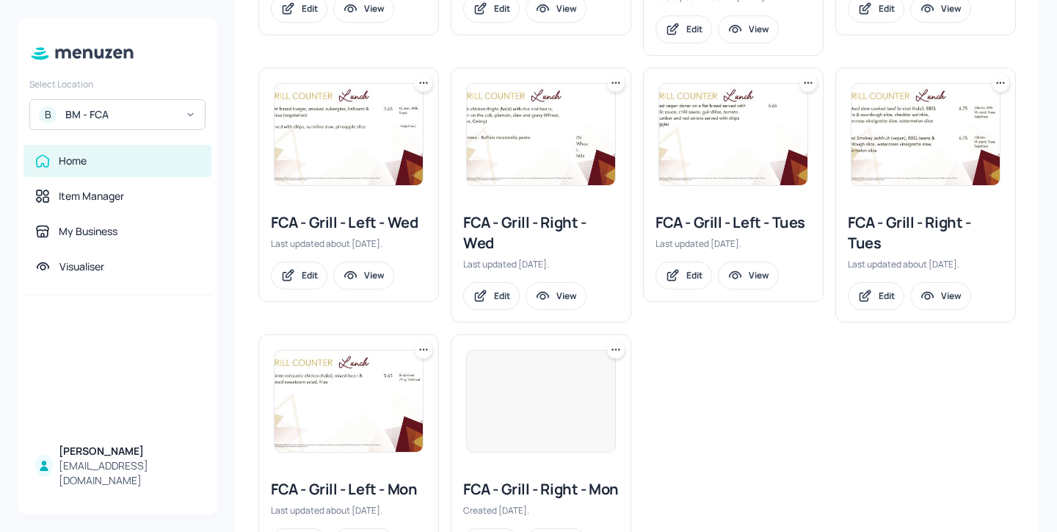
scroll to position [483, 0]
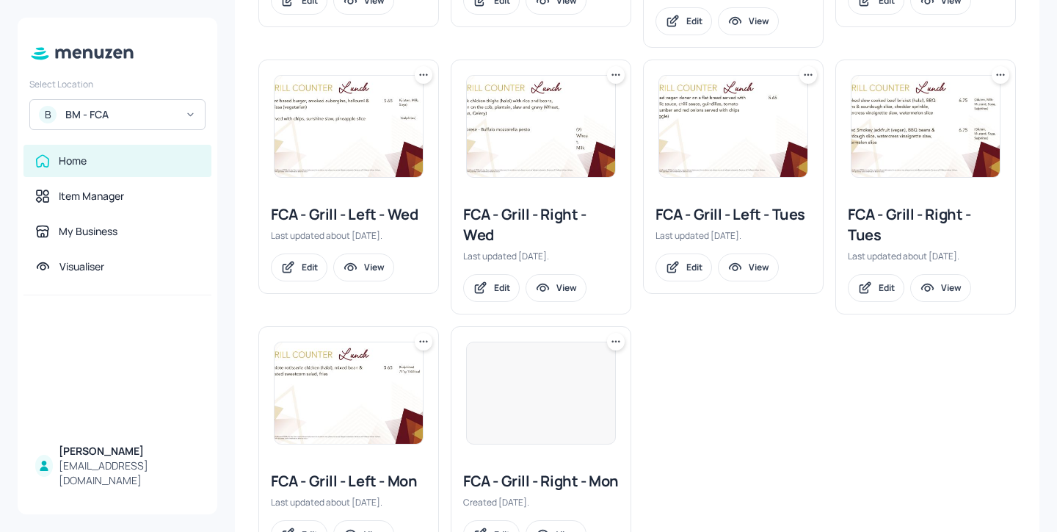
click at [485, 242] on div "FCA - Grill - Right - Wed" at bounding box center [541, 224] width 156 height 41
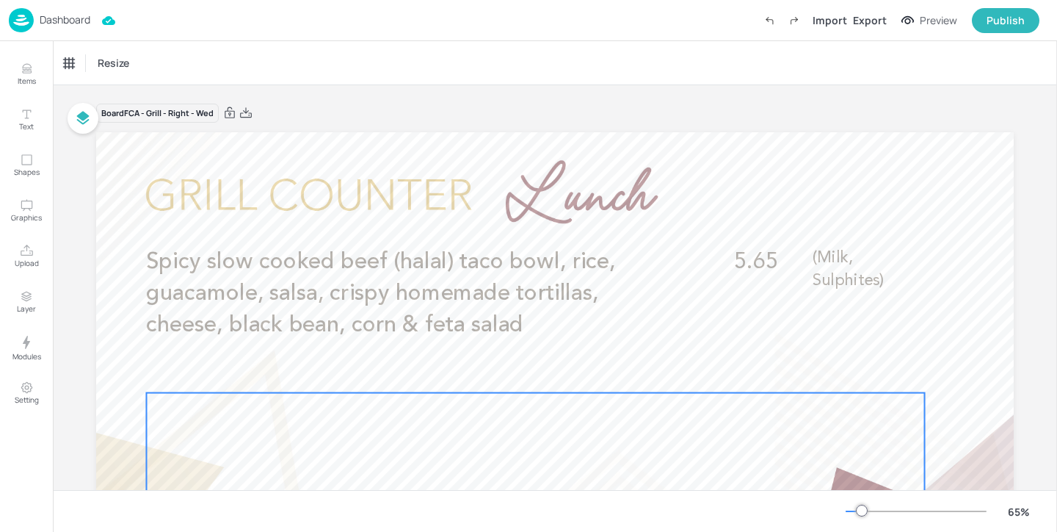
scroll to position [4, 0]
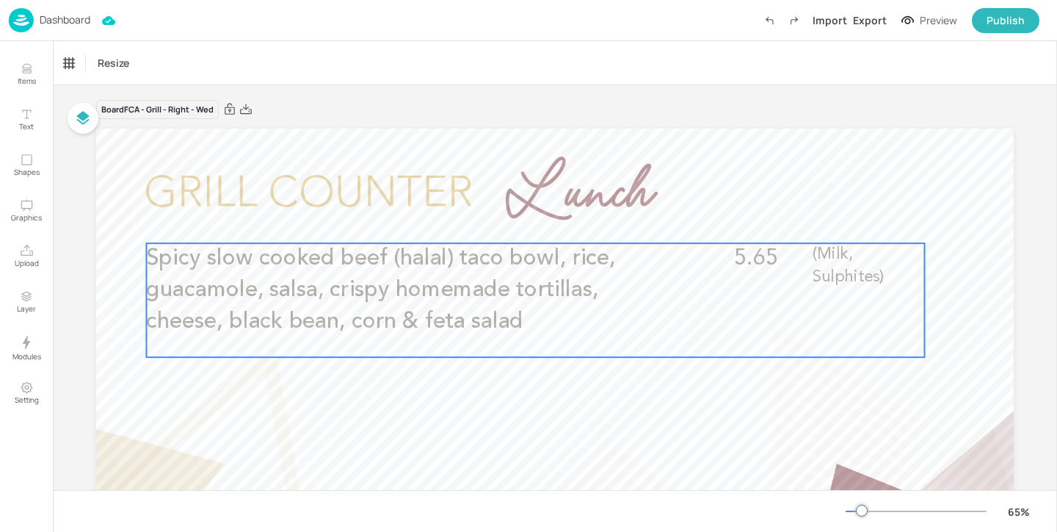
click at [480, 316] on span "Spicy slow cooked beef (halal) taco bowl, rice, guacamole, salsa, crispy homema…" at bounding box center [380, 289] width 469 height 85
click at [524, 217] on icon "Edit Item" at bounding box center [527, 217] width 6 height 6
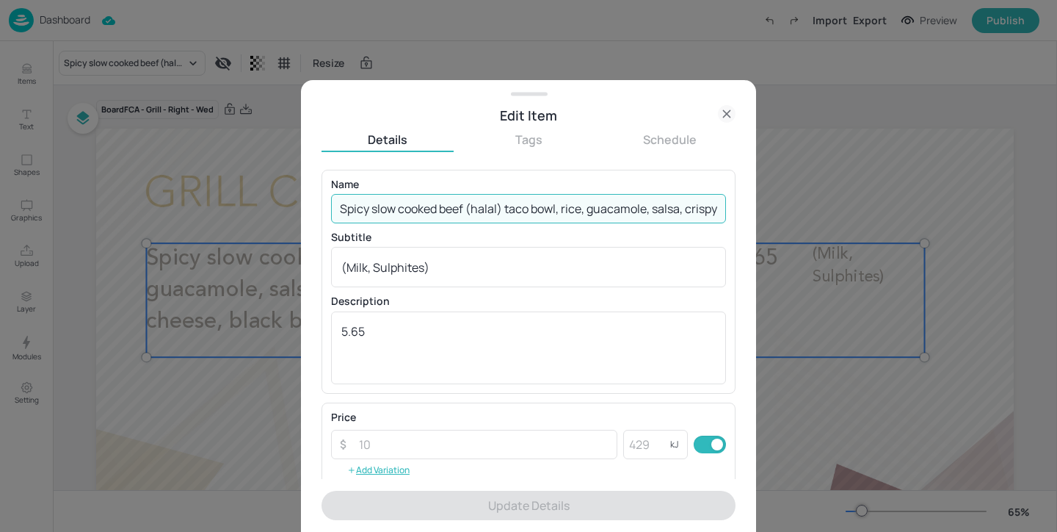
scroll to position [0, 321]
drag, startPoint x: 339, startPoint y: 203, endPoint x: 782, endPoint y: 213, distance: 443.6
click at [782, 213] on div "Edit Item Details Tags Schedule Name Spicy slow cooked beef (halal) taco bowl, …" at bounding box center [528, 266] width 1057 height 532
paste input "Mexican chicken (halal), rice, pico [PERSON_NAME] salsa, sour cream, zero waste…"
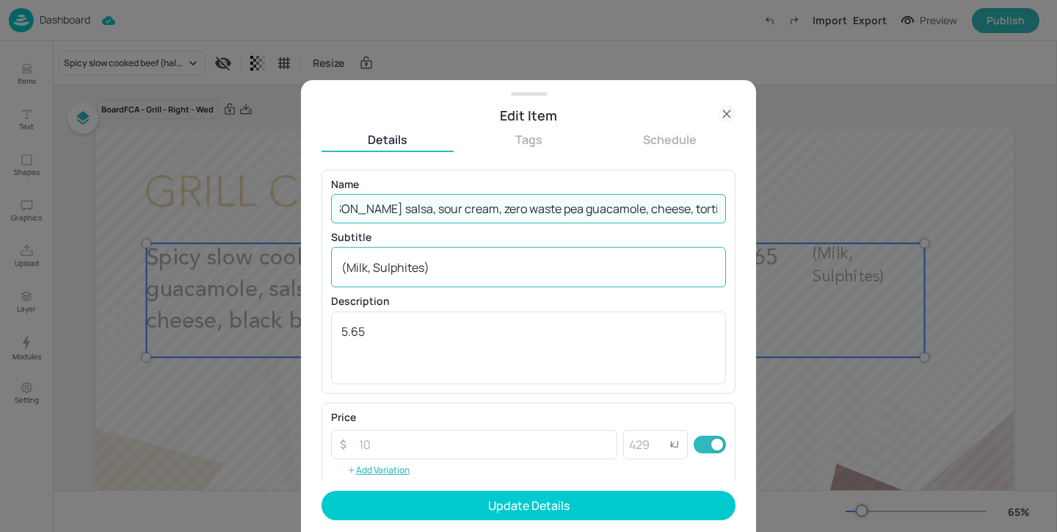
type input "Mexican chicken (halal), rice, pico [PERSON_NAME] salsa, sour cream, zero waste…"
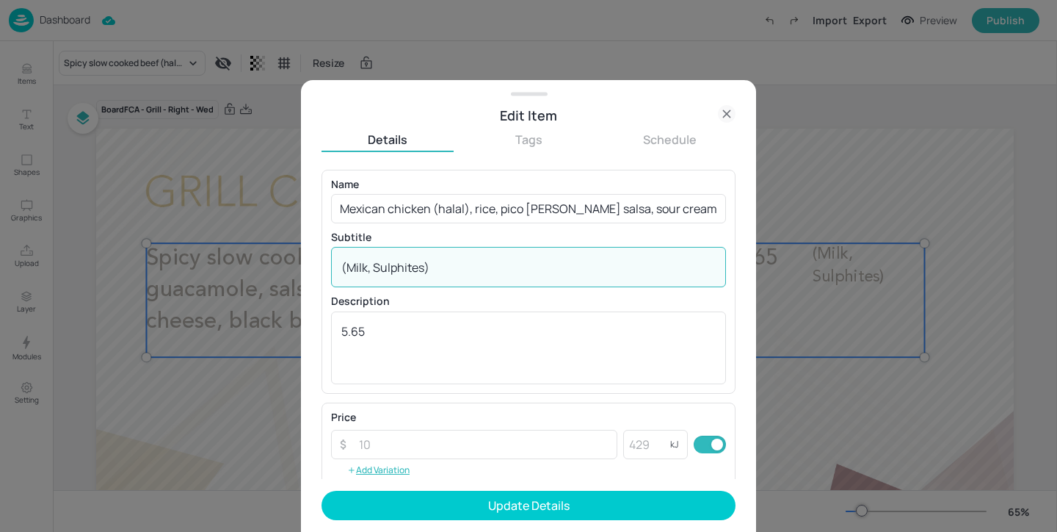
drag, startPoint x: 424, startPoint y: 265, endPoint x: 374, endPoint y: 267, distance: 50.7
click at [374, 267] on textarea "(Milk, Sulphites)" at bounding box center [528, 267] width 375 height 16
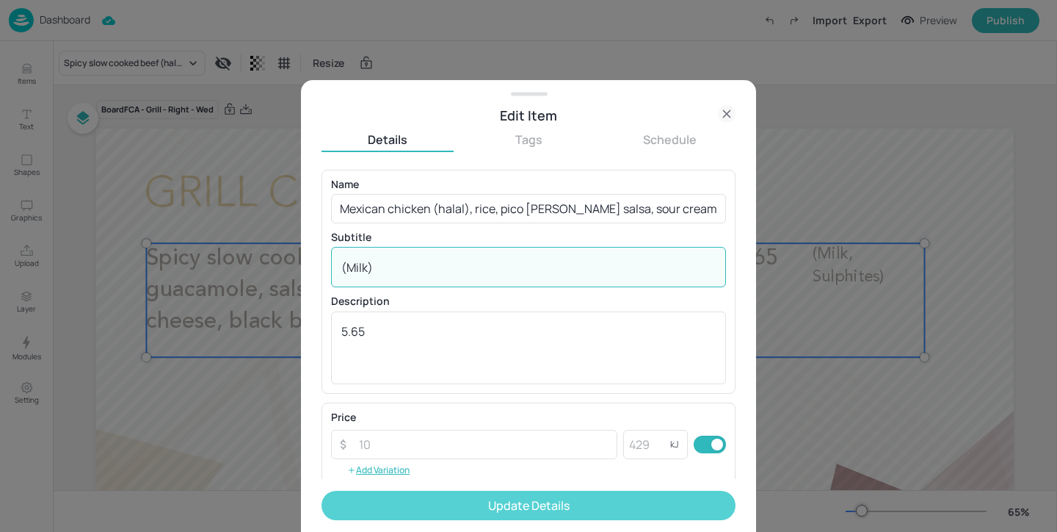
type textarea "(Milk)"
click at [491, 502] on button "Update Details" at bounding box center [529, 505] width 414 height 29
